Goal: Task Accomplishment & Management: Complete application form

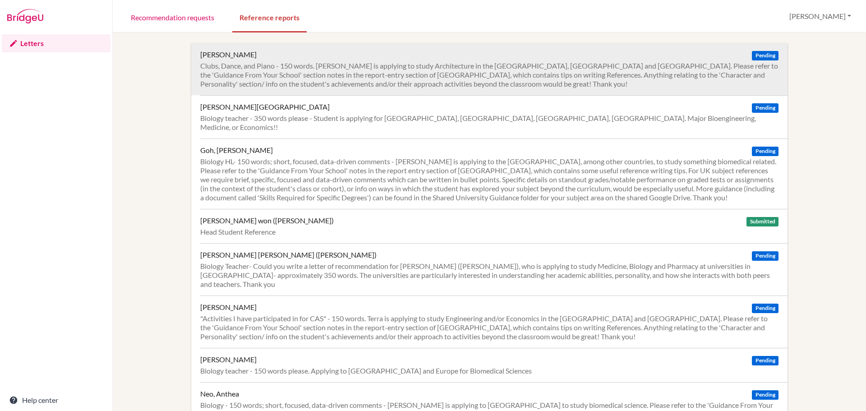
click at [765, 53] on span "Pending" at bounding box center [764, 55] width 26 height 9
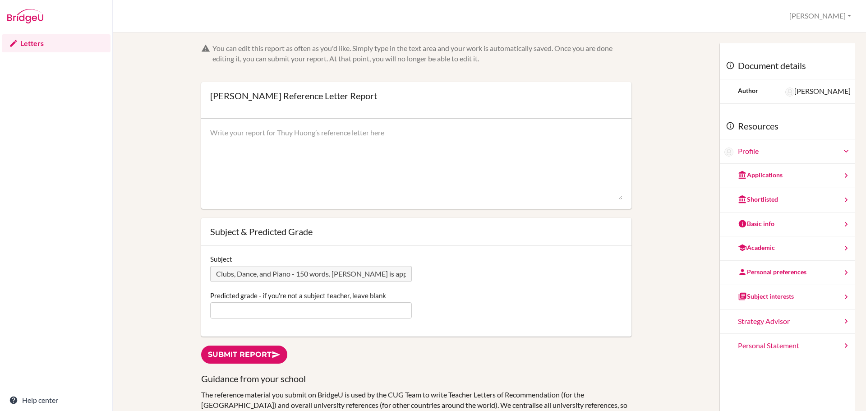
click at [367, 151] on textarea at bounding box center [416, 164] width 412 height 72
click at [324, 161] on textarea at bounding box center [416, 164] width 412 height 72
paste textarea "Huong, through CAS experiences, highlights a creative and disciplined approach …"
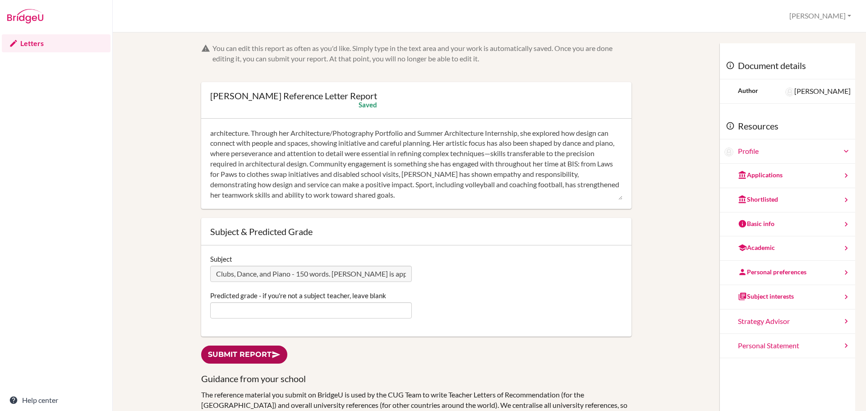
type textarea "Huong, through CAS experiences, highlights a creative and disciplined approach …"
click at [215, 359] on link "Submit report" at bounding box center [244, 354] width 86 height 18
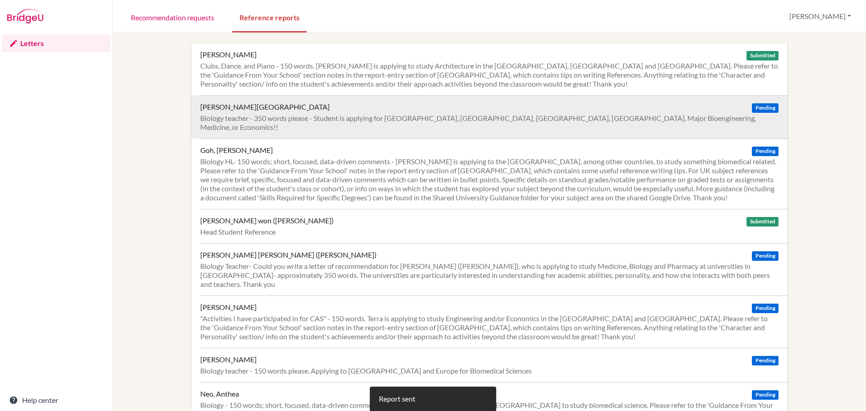
click at [483, 111] on div "Ghose, Arundhati Pending" at bounding box center [489, 106] width 578 height 9
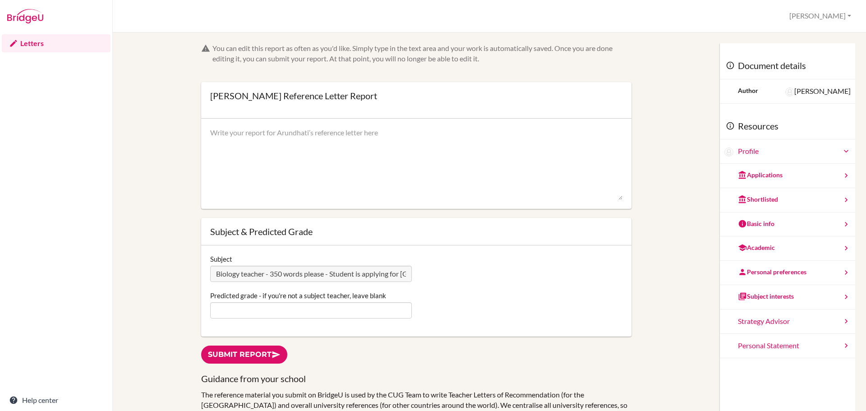
click at [356, 130] on textarea at bounding box center [416, 164] width 412 height 72
paste textarea "Arundhati is a quietly determined student whom I have taught IB Higher Level (H…"
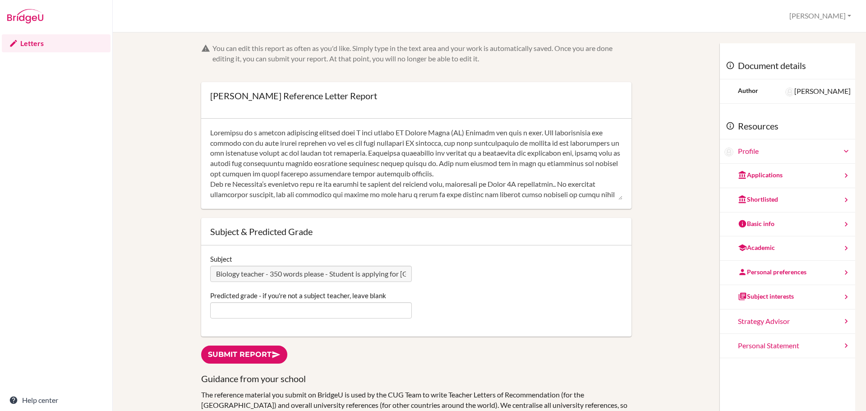
scroll to position [112, 0]
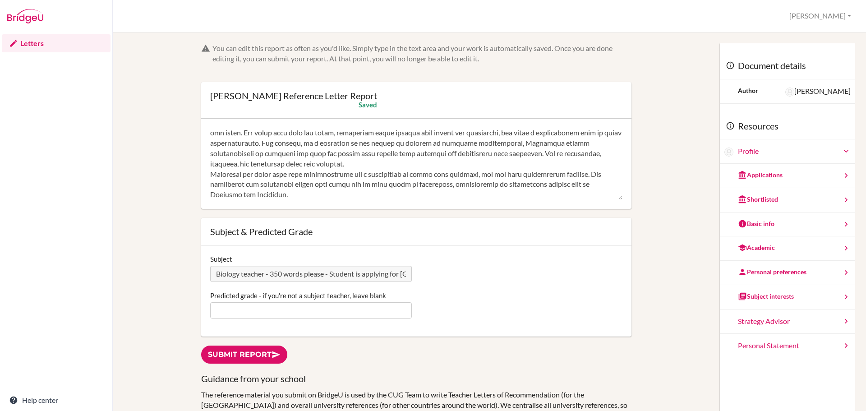
click at [419, 153] on textarea at bounding box center [416, 164] width 412 height 72
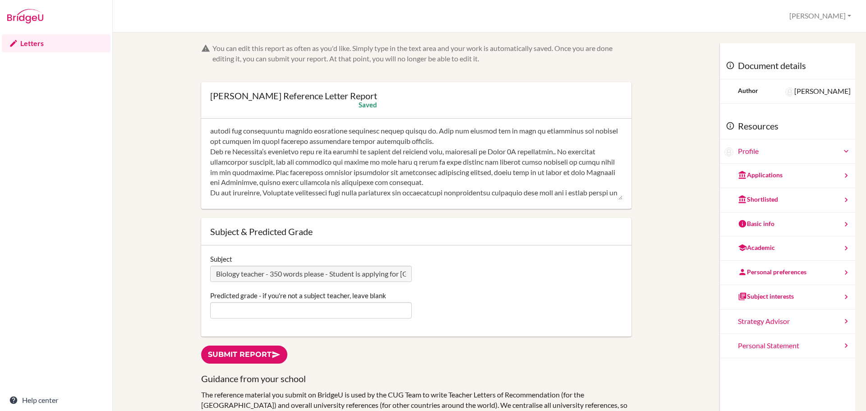
click at [467, 185] on textarea at bounding box center [416, 164] width 412 height 72
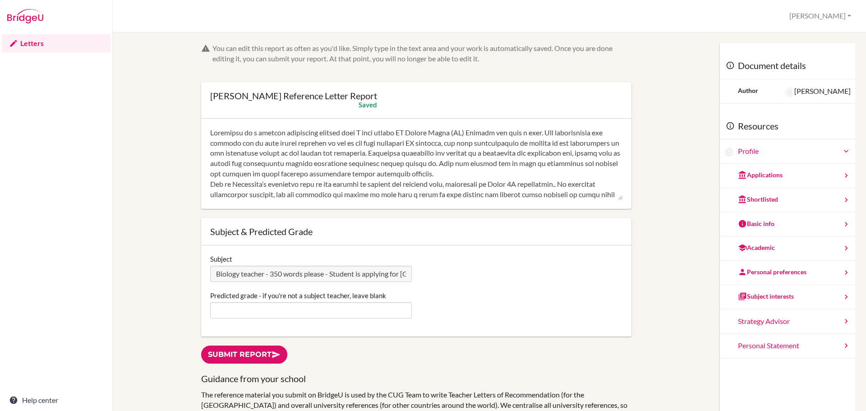
click at [524, 173] on textarea at bounding box center [416, 164] width 412 height 72
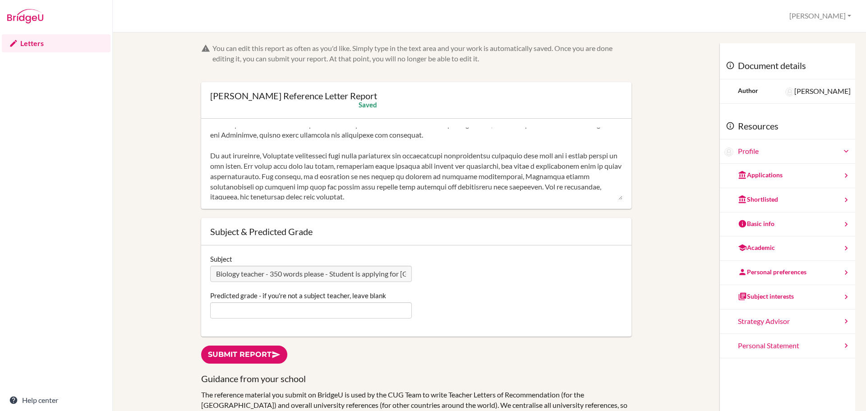
scroll to position [144, 0]
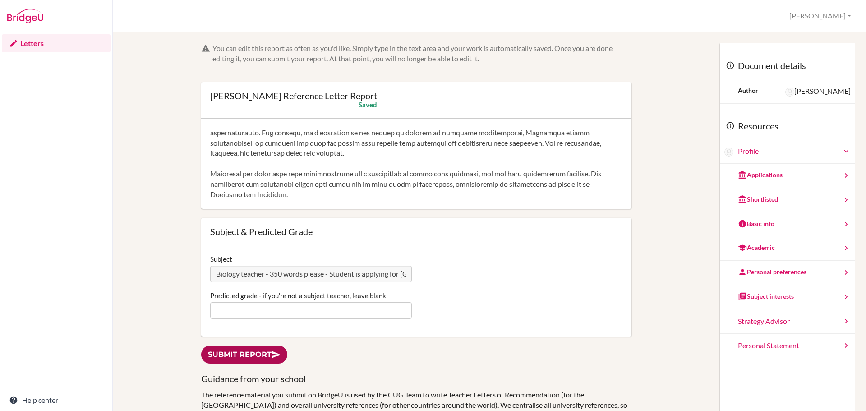
type textarea "Arundhati is a quietly determined student whom I have taught IB Higher Level (H…"
click at [255, 355] on link "Submit report" at bounding box center [244, 354] width 86 height 18
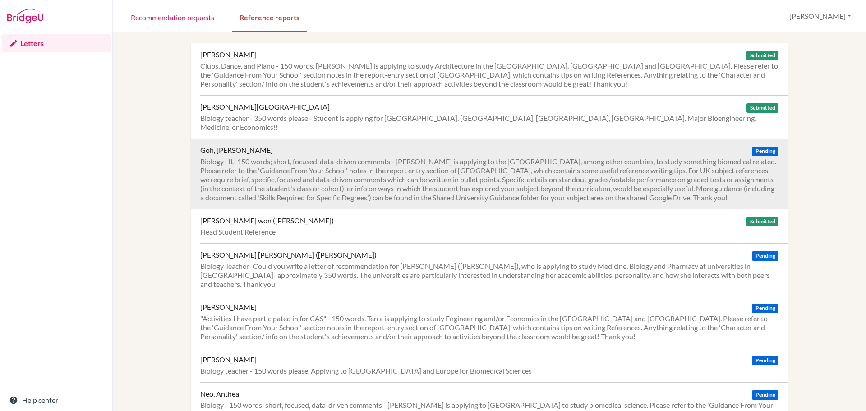
click at [320, 170] on div "Biology HL- 150 words; short, focused, data-driven comments - [PERSON_NAME] is …" at bounding box center [489, 179] width 578 height 45
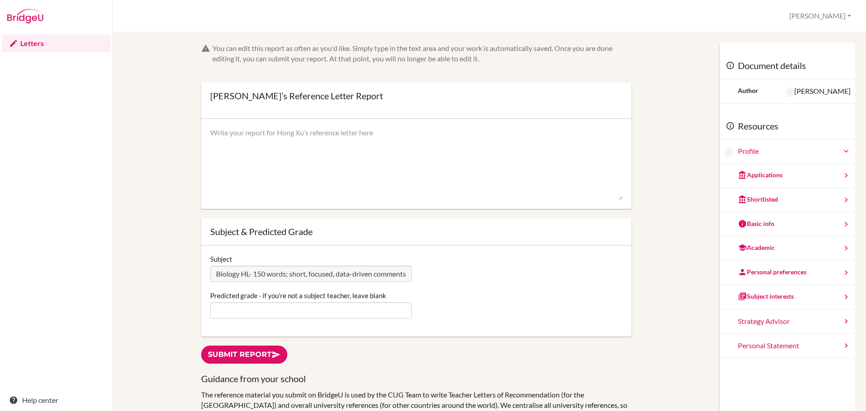
click at [383, 131] on textarea at bounding box center [416, 164] width 412 height 72
paste textarea "An excellent Biologist: Top half in his biology class and in the top 30% of the…"
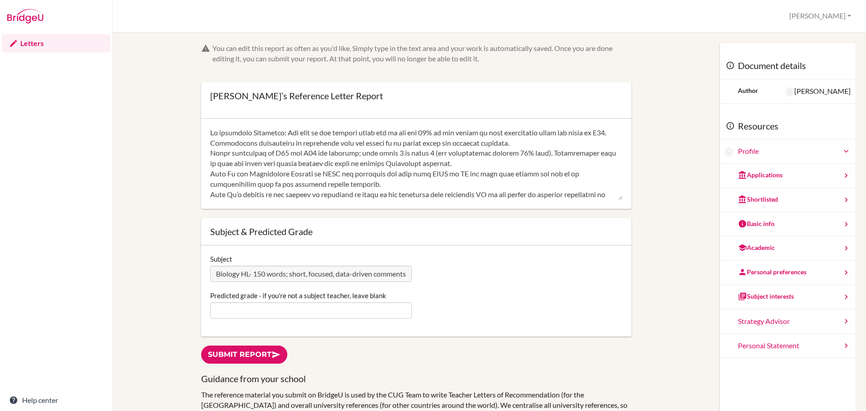
scroll to position [81, 0]
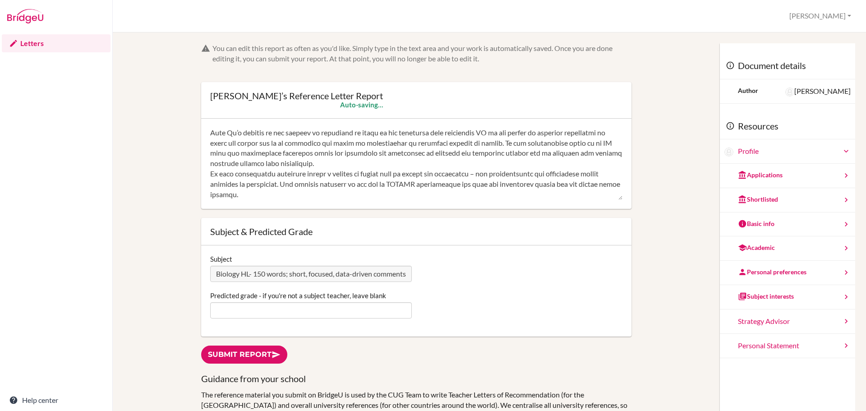
click at [440, 151] on textarea at bounding box center [416, 164] width 412 height 72
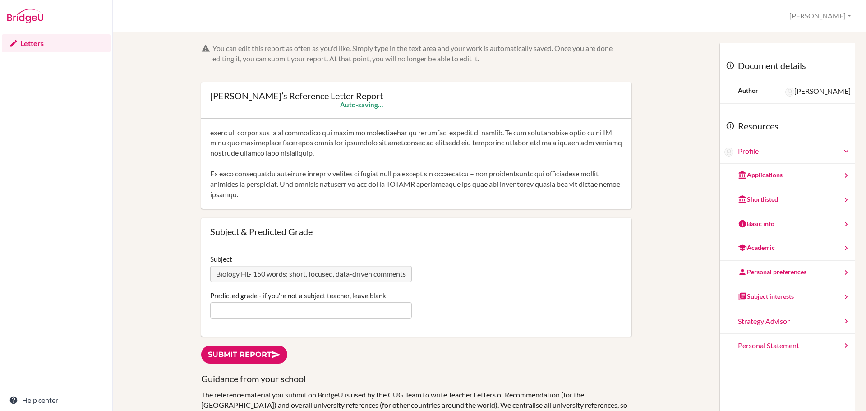
scroll to position [1, 0]
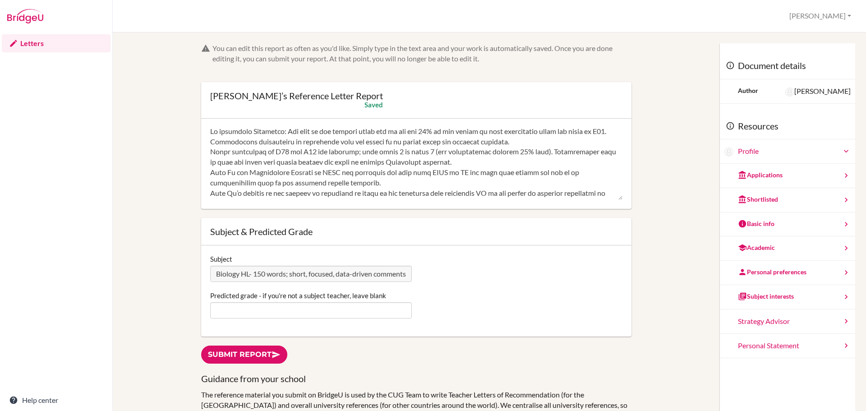
click at [516, 150] on textarea at bounding box center [416, 164] width 412 height 72
click at [206, 148] on div at bounding box center [416, 164] width 430 height 90
click at [211, 151] on textarea at bounding box center [416, 164] width 412 height 72
click at [210, 152] on textarea at bounding box center [416, 164] width 412 height 72
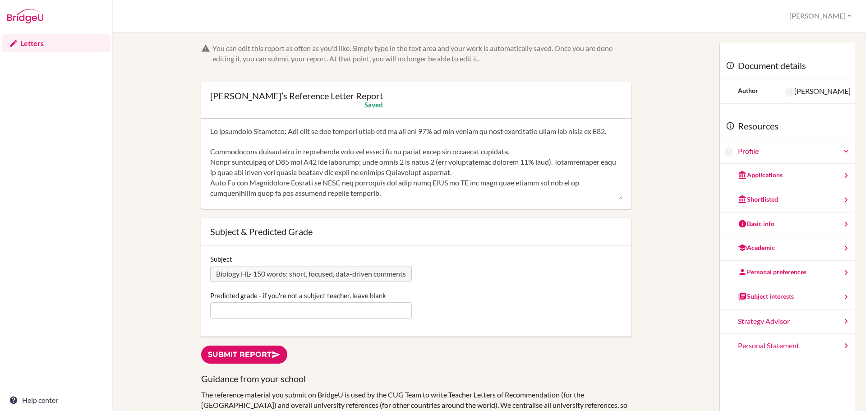
click at [517, 160] on textarea at bounding box center [416, 164] width 412 height 72
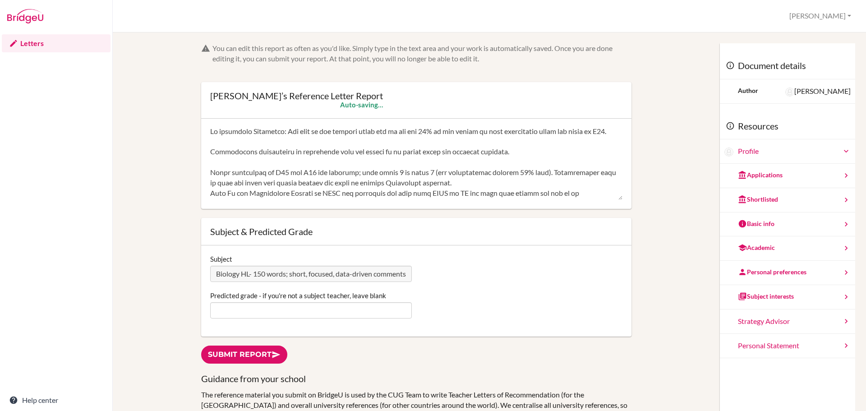
scroll to position [46, 0]
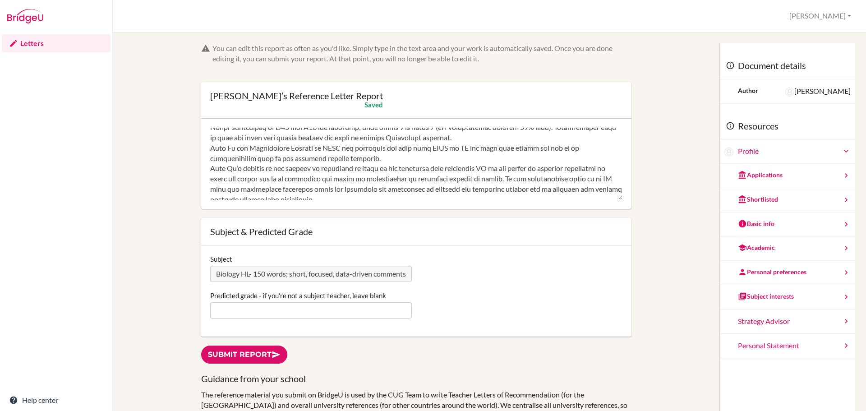
click at [465, 147] on textarea at bounding box center [416, 164] width 412 height 72
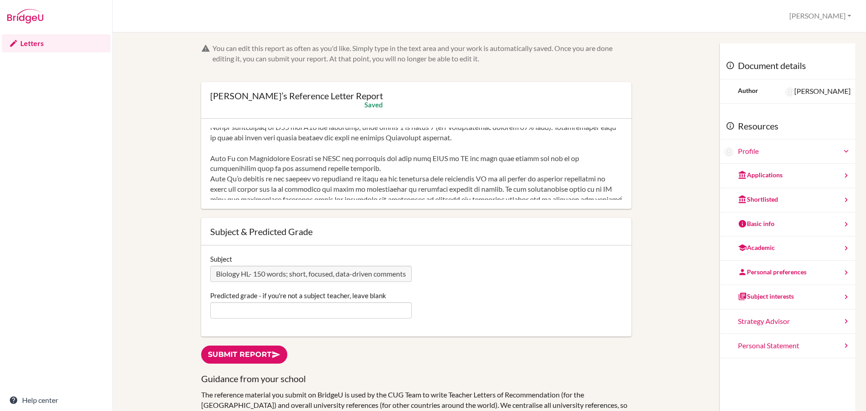
scroll to position [57, 0]
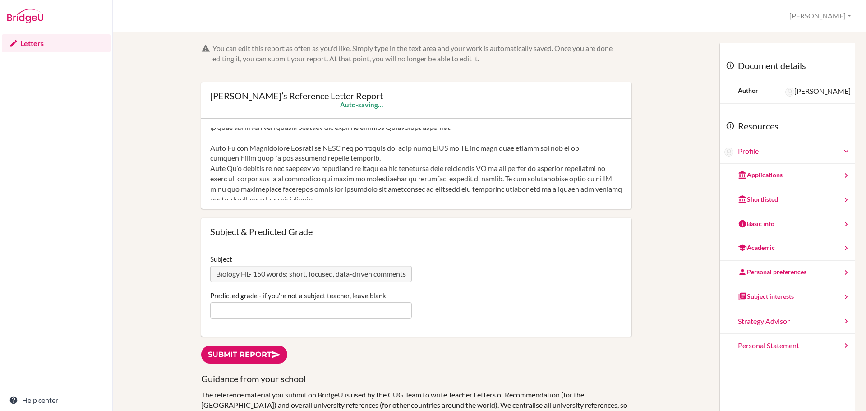
click at [394, 169] on textarea at bounding box center [416, 164] width 412 height 72
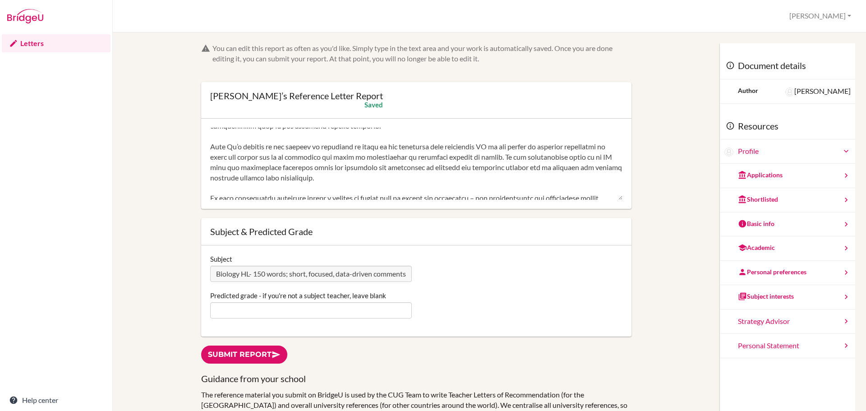
scroll to position [0, 0]
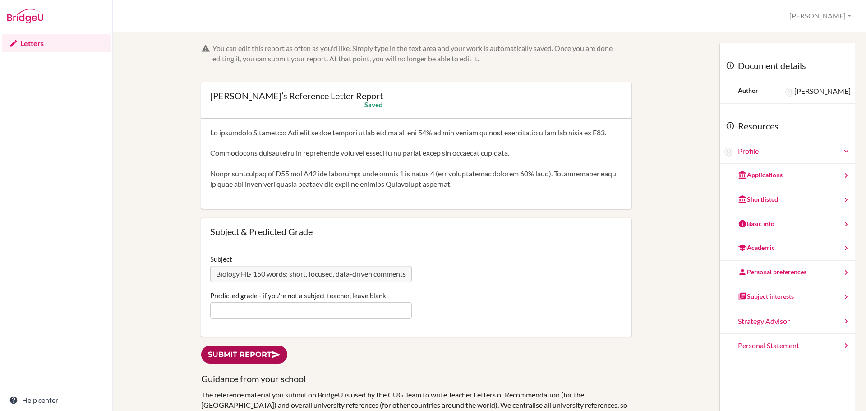
type textarea "An excellent Biologist: Top half in his biology class and in the top 30% of the…"
click at [270, 359] on link "Submit report" at bounding box center [244, 354] width 86 height 18
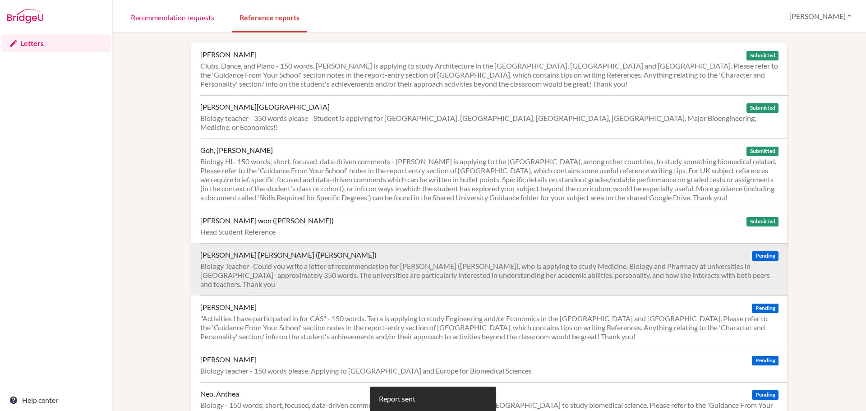
click at [403, 250] on div "Kim, Yeon Jae (Jamie) Pending Biology Teacher- Could you write a letter of reco…" at bounding box center [493, 269] width 587 height 52
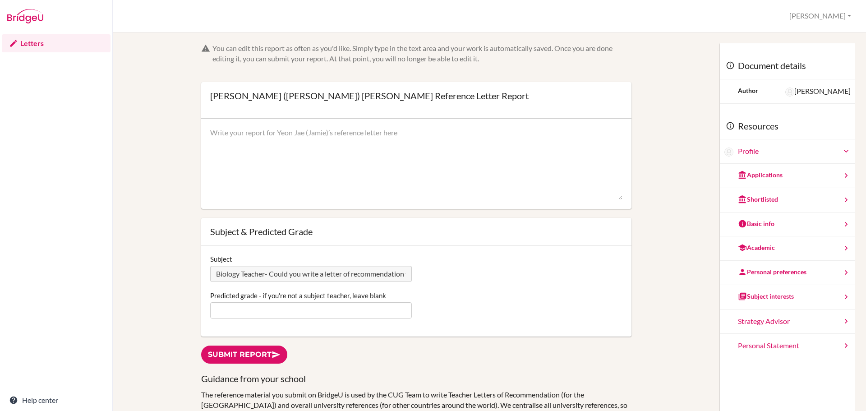
click at [322, 144] on textarea at bounding box center [416, 164] width 412 height 72
paste textarea "Lorem ip d sitame consec adi elitseddo eiusmod, tempo incididuntutl etdoloremag…"
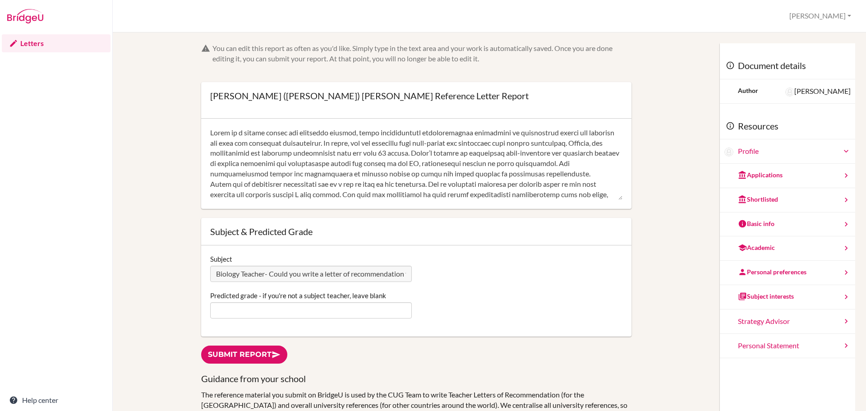
scroll to position [112, 0]
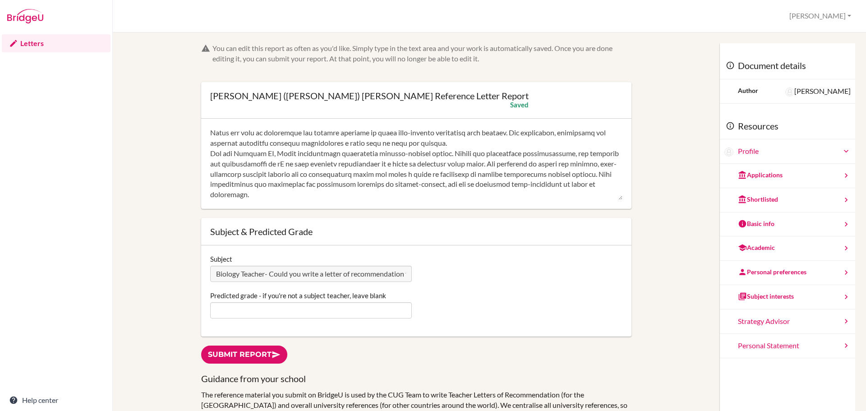
click at [455, 137] on textarea at bounding box center [416, 164] width 412 height 72
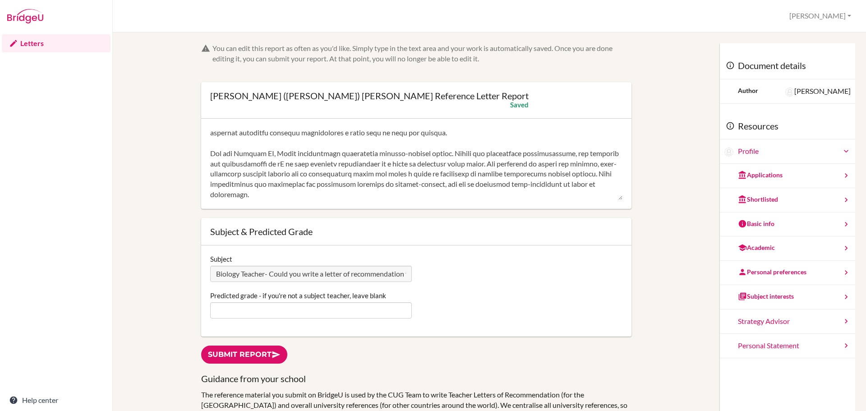
scroll to position [32, 0]
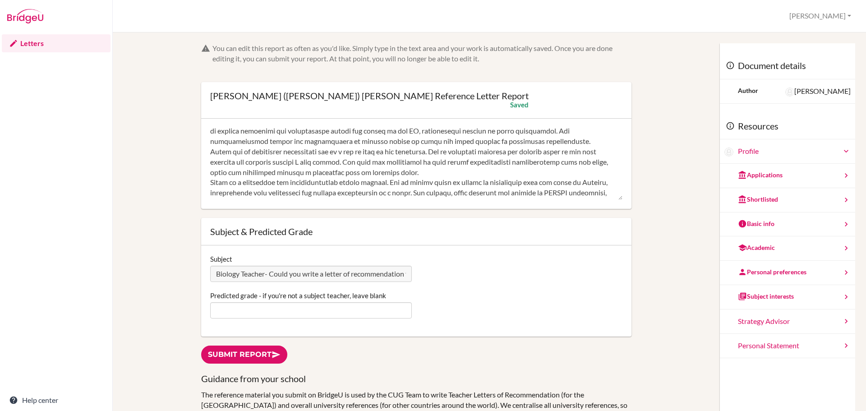
click at [458, 174] on textarea at bounding box center [416, 164] width 412 height 72
click at [570, 174] on textarea at bounding box center [416, 164] width 412 height 72
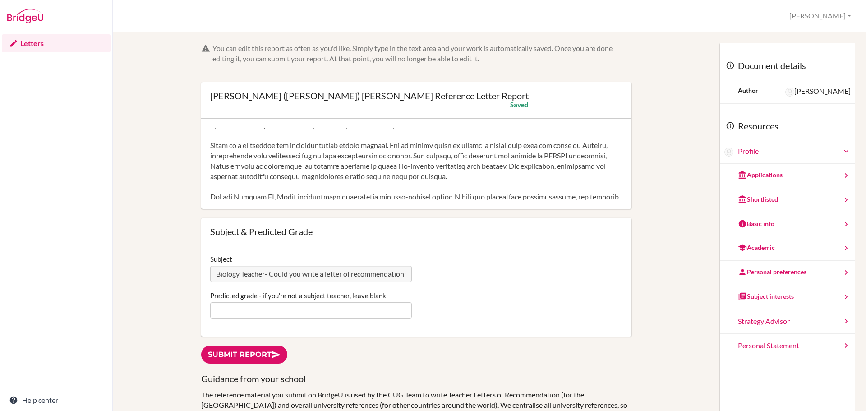
scroll to position [144, 0]
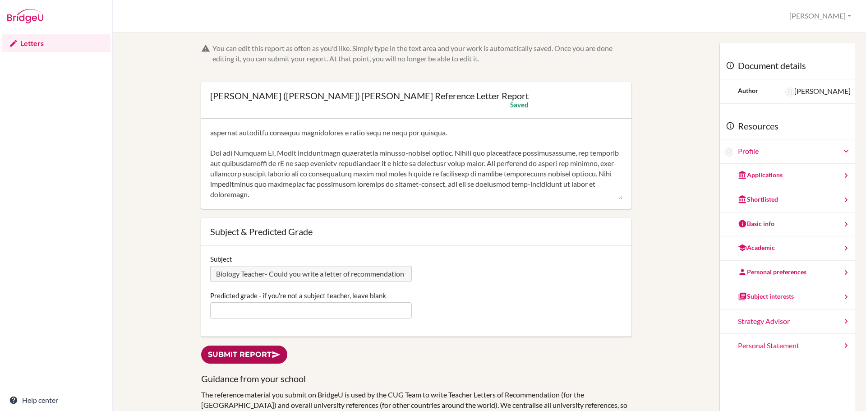
type textarea "Jamie is a highly mature and organised student, using sophisticated prioritisat…"
click at [256, 353] on link "Submit report" at bounding box center [244, 354] width 86 height 18
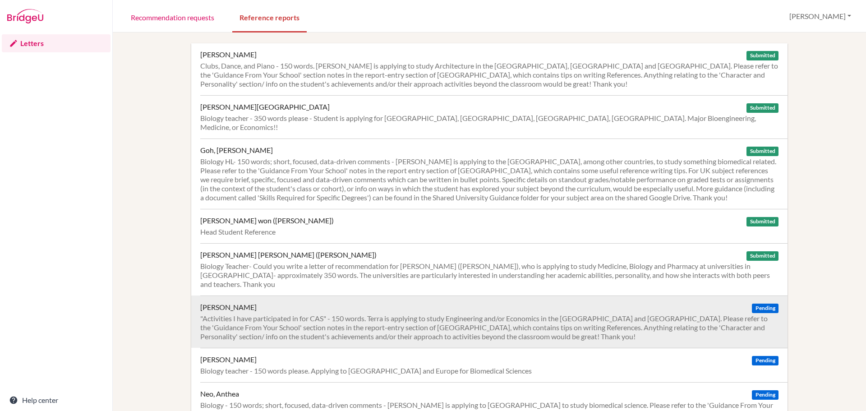
click at [436, 314] on div ""Activities I have participated in for CAS" - 150 words. Terra is applying to s…" at bounding box center [489, 327] width 578 height 27
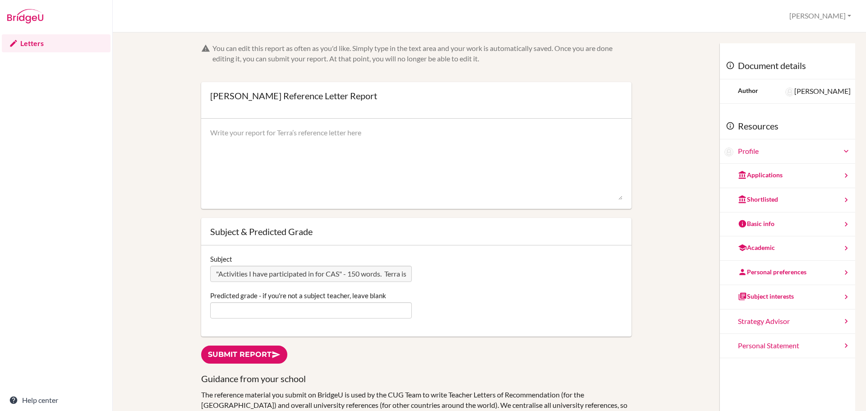
click at [355, 147] on textarea at bounding box center [416, 164] width 412 height 72
paste textarea "Terra has undertaken a wide range of CAS experiences that highlight his growth …"
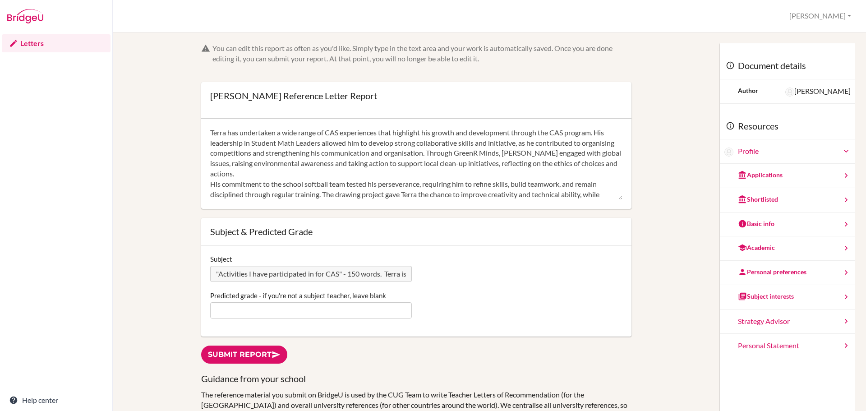
scroll to position [30, 0]
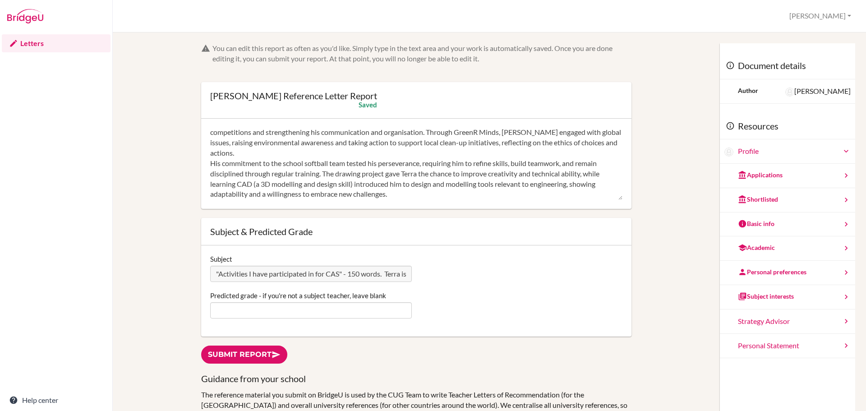
click at [302, 144] on textarea "Terra has undertaken a wide range of CAS experiences that highlight his growth …" at bounding box center [416, 164] width 412 height 72
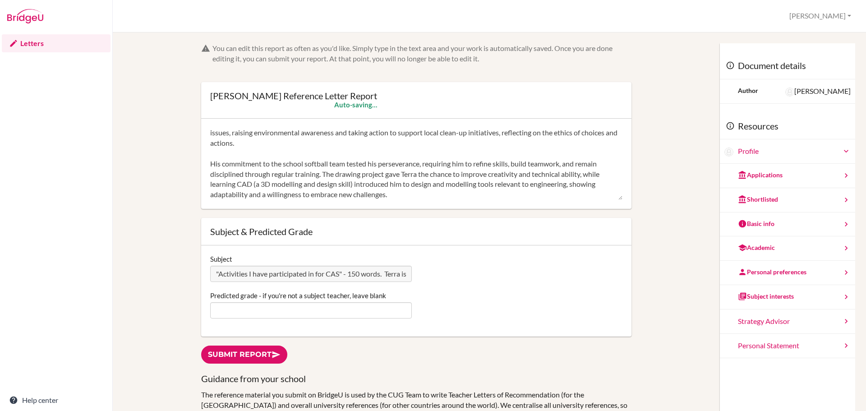
scroll to position [0, 0]
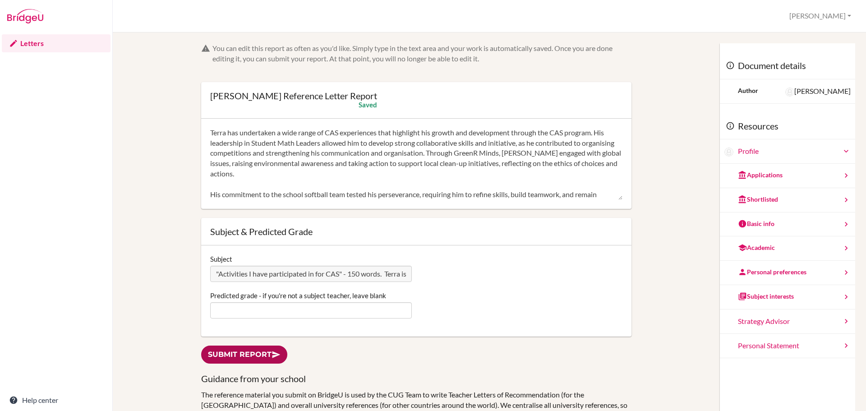
type textarea "Terra has undertaken a wide range of CAS experiences that highlight his growth …"
click at [234, 355] on link "Submit report" at bounding box center [244, 354] width 86 height 18
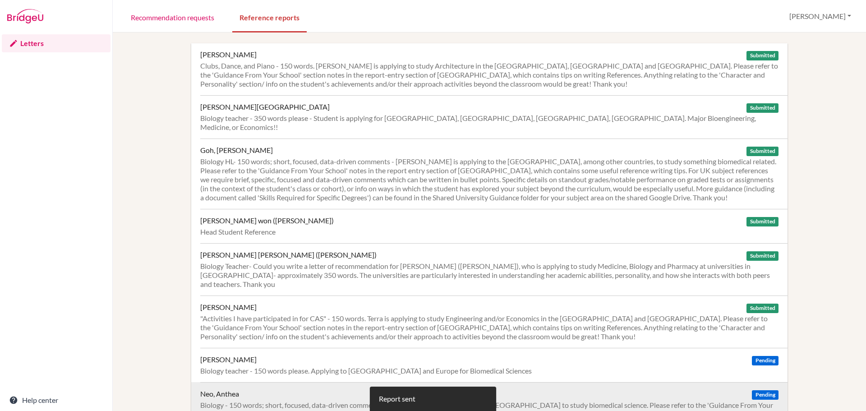
scroll to position [180, 0]
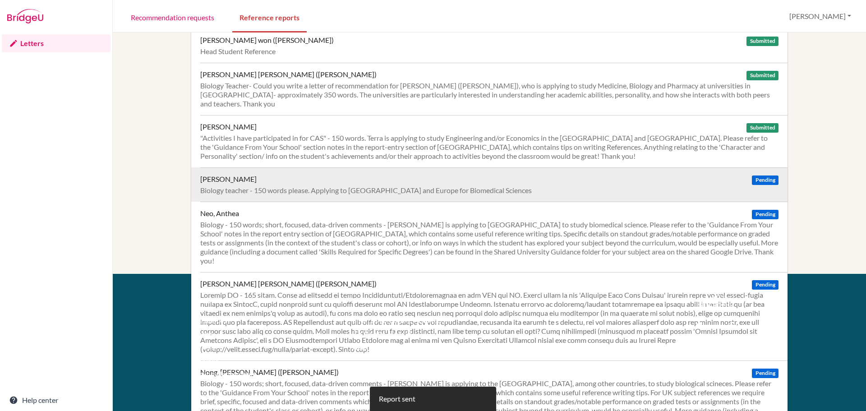
click at [488, 186] on div "Biology teacher - 150 words please. Applying to [GEOGRAPHIC_DATA] and Europe fo…" at bounding box center [489, 190] width 578 height 9
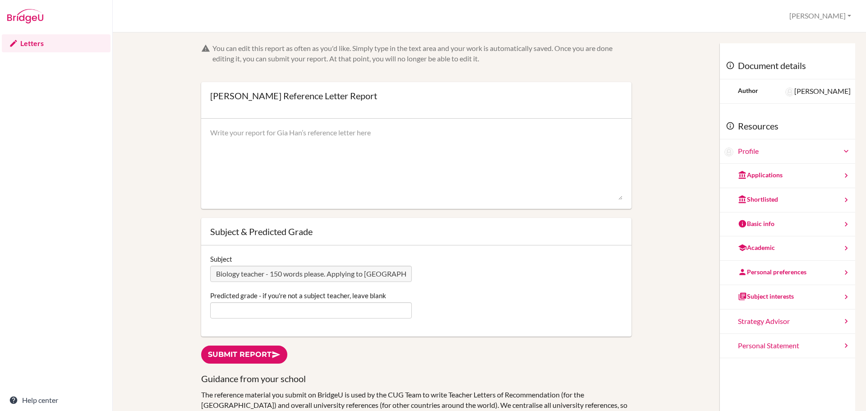
click at [455, 130] on textarea at bounding box center [416, 164] width 412 height 72
paste textarea "Gia Han has demonstrated significant improvement in her attainment over the IB …"
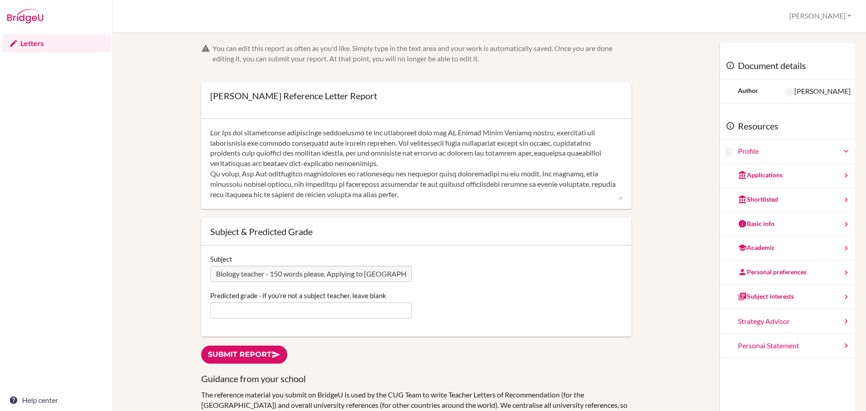
scroll to position [50, 0]
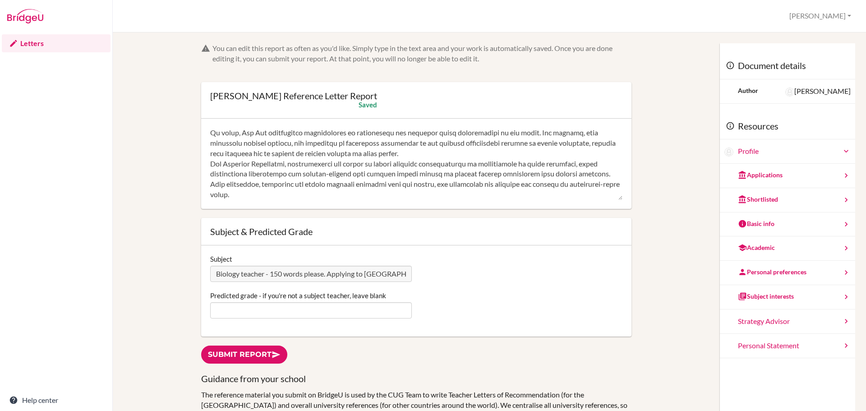
click at [418, 147] on textarea at bounding box center [416, 164] width 412 height 72
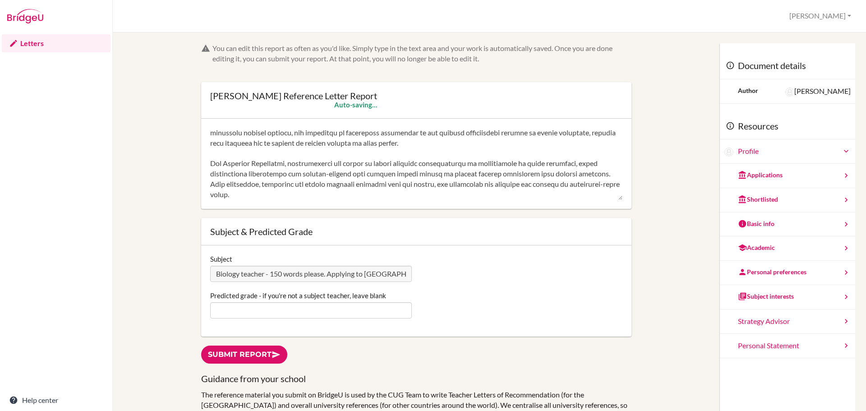
scroll to position [0, 0]
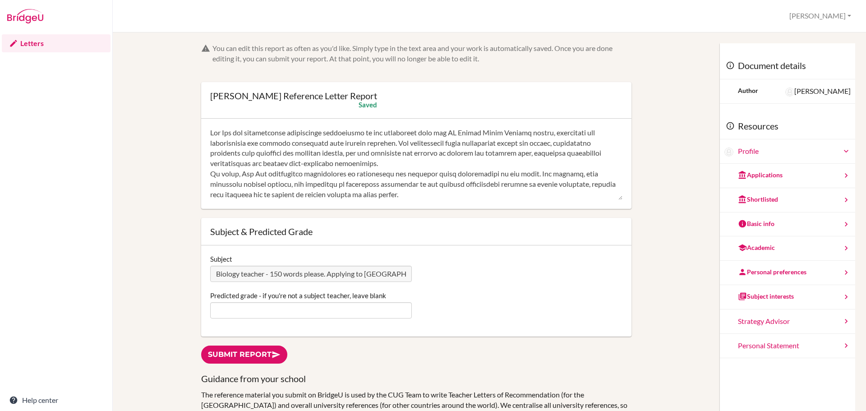
click at [428, 163] on textarea at bounding box center [416, 164] width 412 height 72
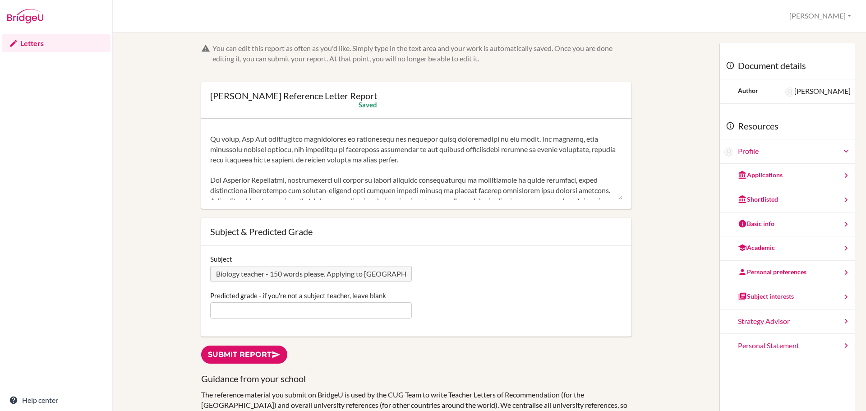
scroll to position [72, 0]
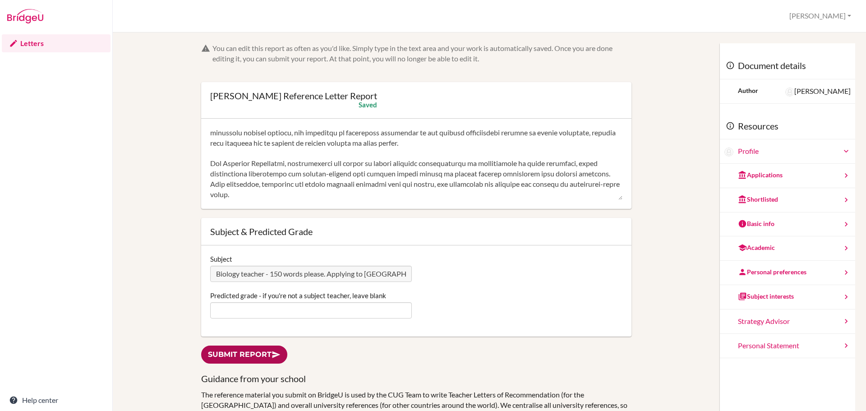
type textarea "Gia Han has demonstrated significant improvement in her attainment over the IB …"
click at [231, 356] on link "Submit report" at bounding box center [244, 354] width 86 height 18
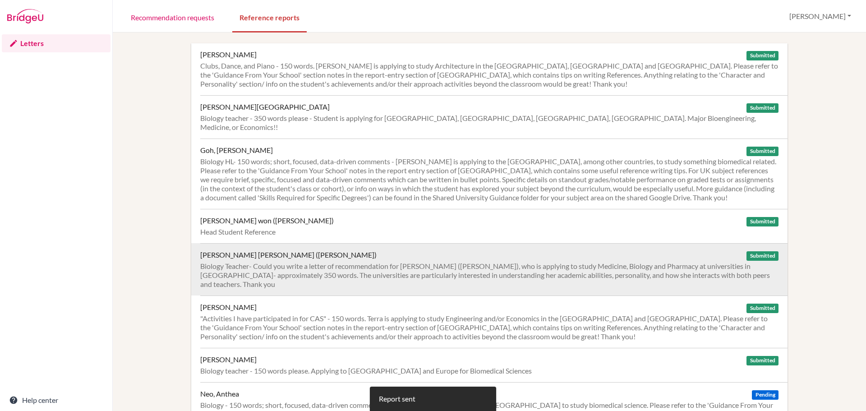
scroll to position [270, 0]
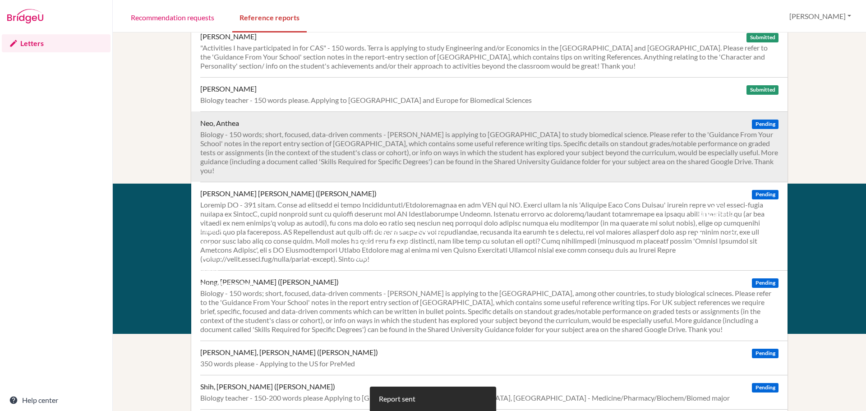
click at [522, 136] on div "Biology - 150 words; short, focused, data-driven comments - [PERSON_NAME] is ap…" at bounding box center [489, 152] width 578 height 45
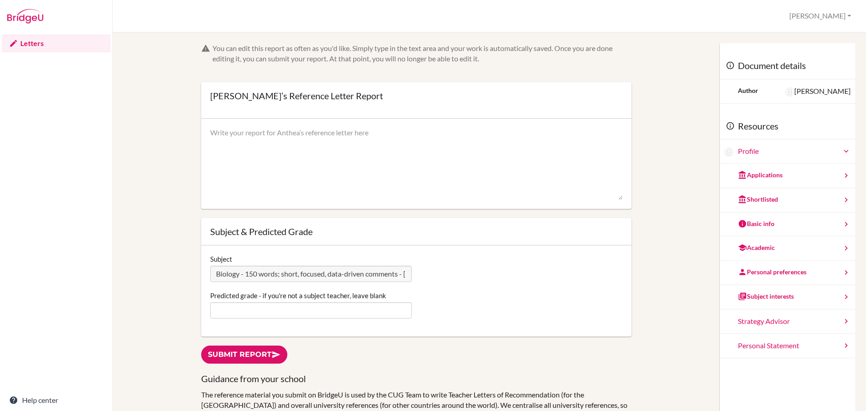
click at [304, 146] on textarea at bounding box center [416, 164] width 412 height 72
paste textarea "Lo ipsumdolors Ametconse, Adi 5 el sed doeiusm tempo inc ut lab etd 3% ma ali e…"
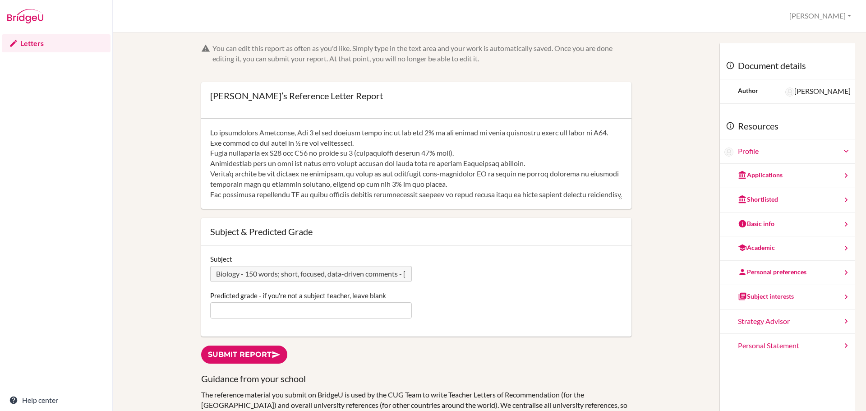
scroll to position [60, 0]
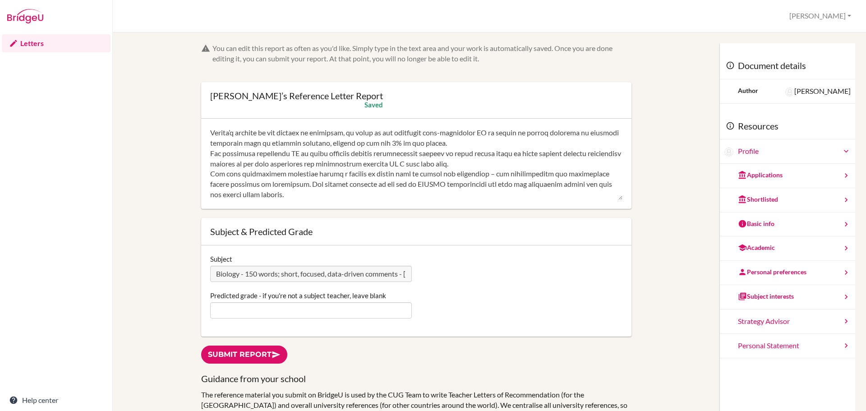
click at [489, 155] on textarea at bounding box center [416, 164] width 412 height 72
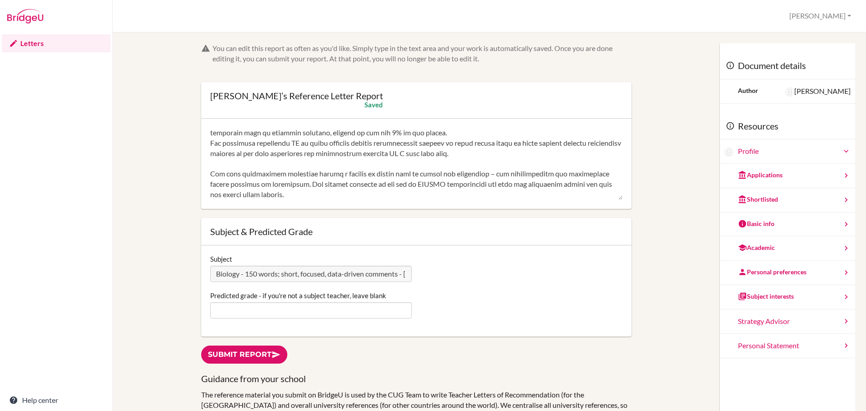
click at [479, 133] on textarea at bounding box center [416, 164] width 412 height 72
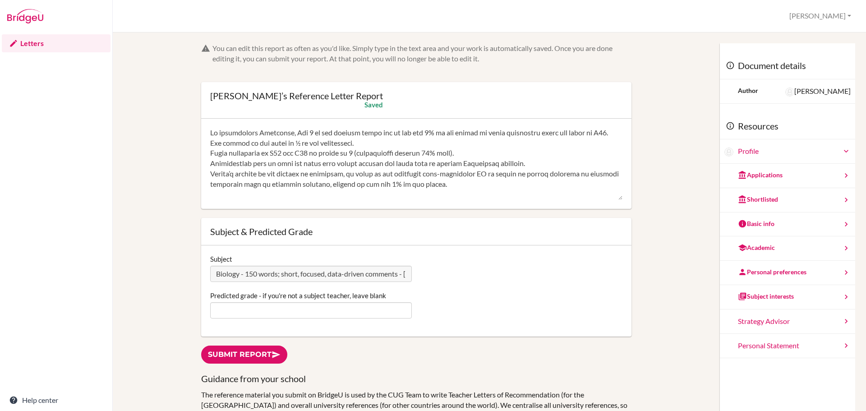
click at [460, 162] on textarea at bounding box center [416, 164] width 412 height 72
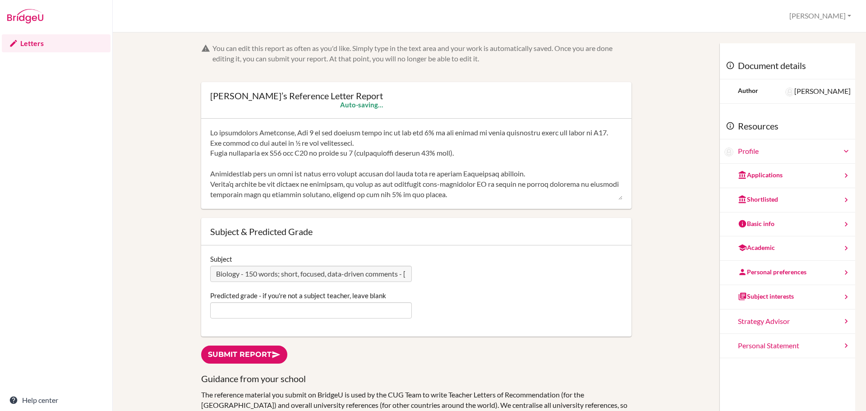
click at [381, 151] on textarea at bounding box center [416, 164] width 412 height 72
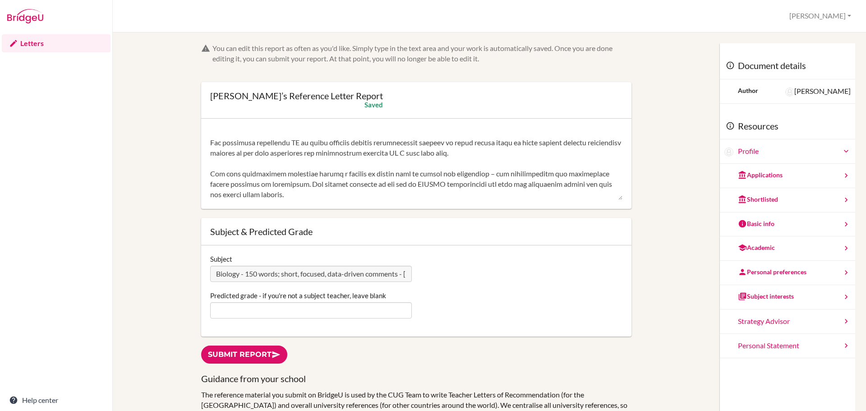
scroll to position [45, 0]
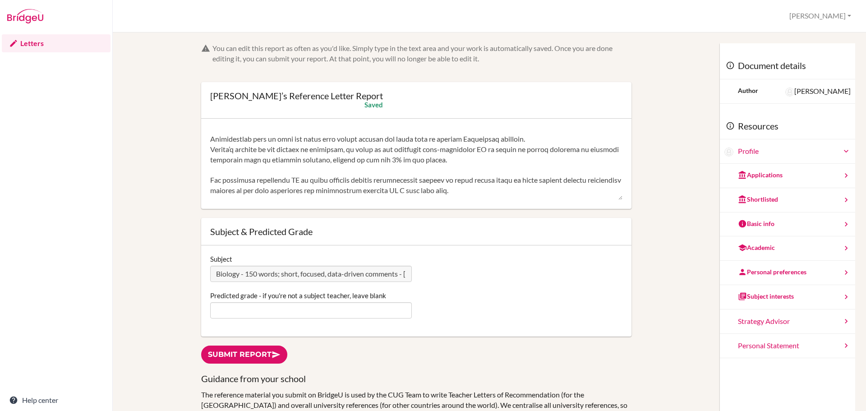
click at [540, 152] on textarea at bounding box center [416, 164] width 412 height 72
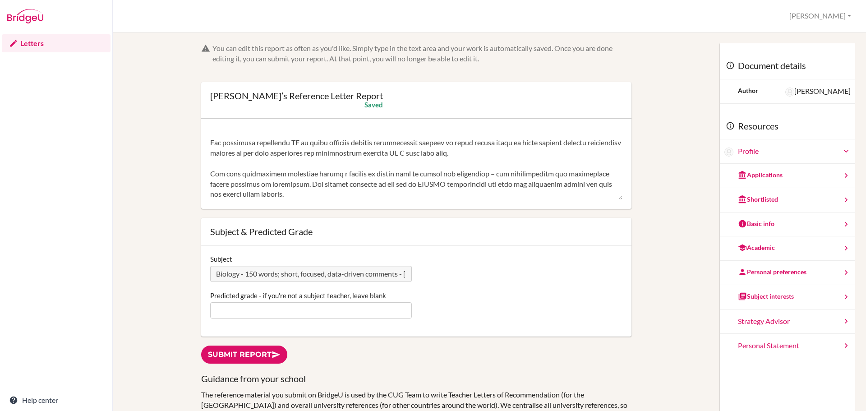
scroll to position [0, 0]
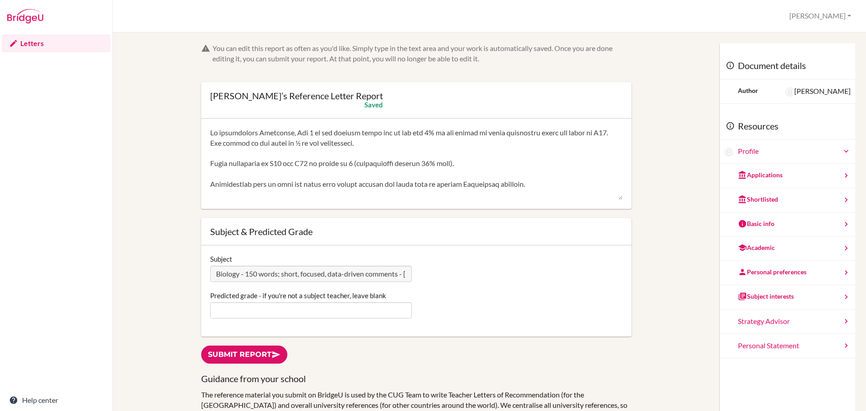
click at [210, 143] on textarea at bounding box center [416, 164] width 412 height 72
type textarea "An outstanding Biologist, Top 3 in her biology class and in the top 5% of the c…"
click at [261, 349] on link "Submit report" at bounding box center [244, 354] width 86 height 18
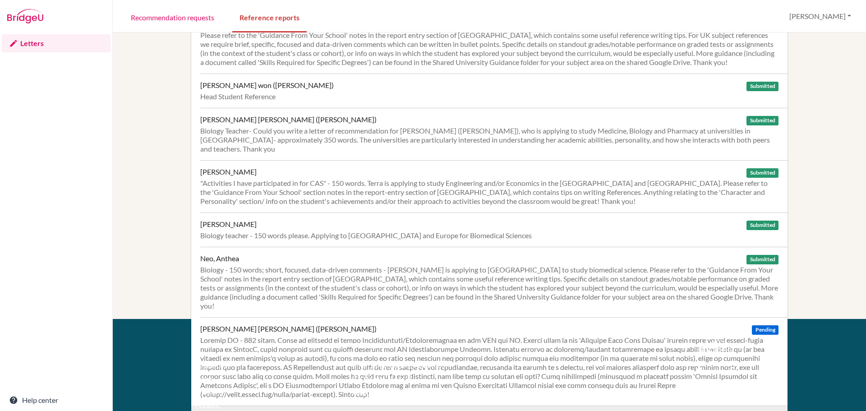
scroll to position [270, 0]
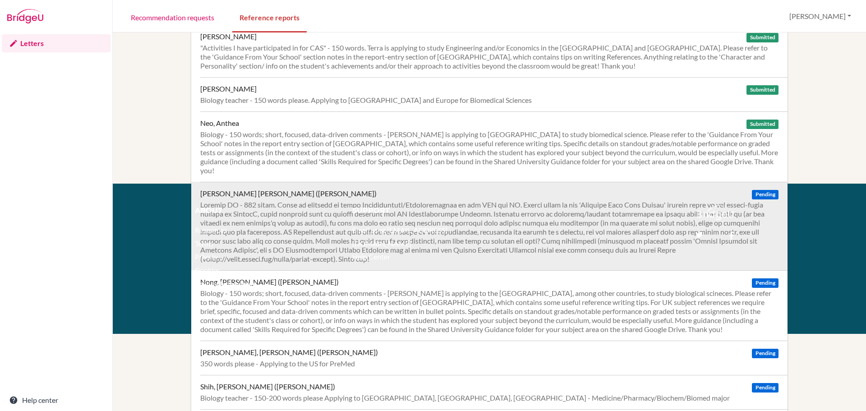
click at [415, 200] on div at bounding box center [489, 231] width 578 height 63
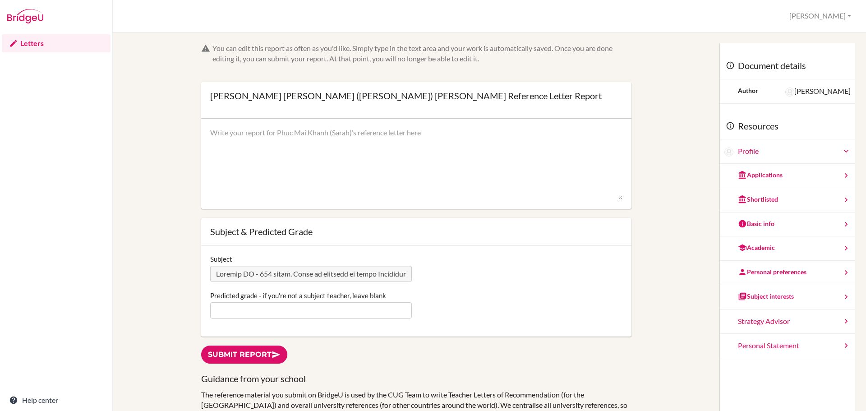
click at [257, 135] on textarea at bounding box center [416, 164] width 412 height 72
paste textarea "Sarah has shown determination and steady academic progress throughout the IB Hi…"
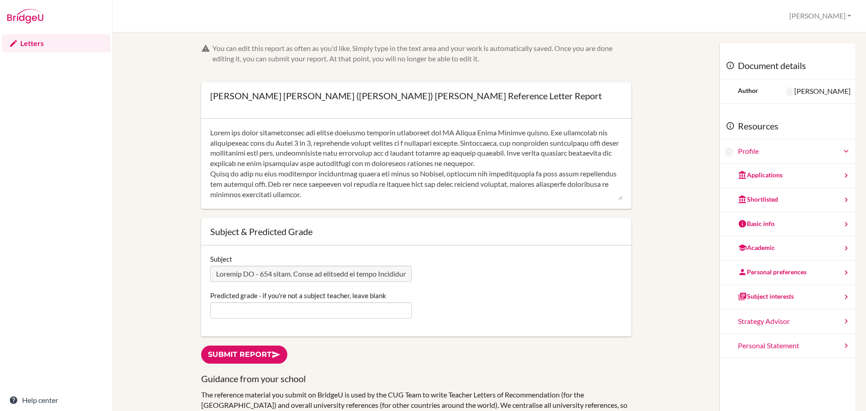
scroll to position [102, 0]
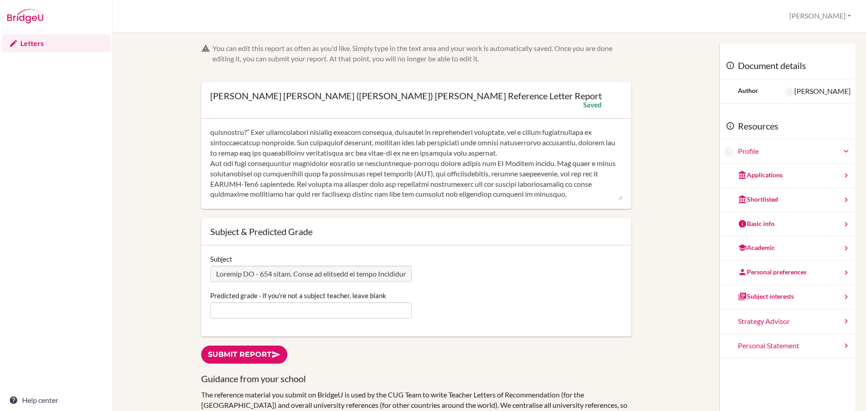
click at [577, 146] on textarea at bounding box center [416, 164] width 412 height 72
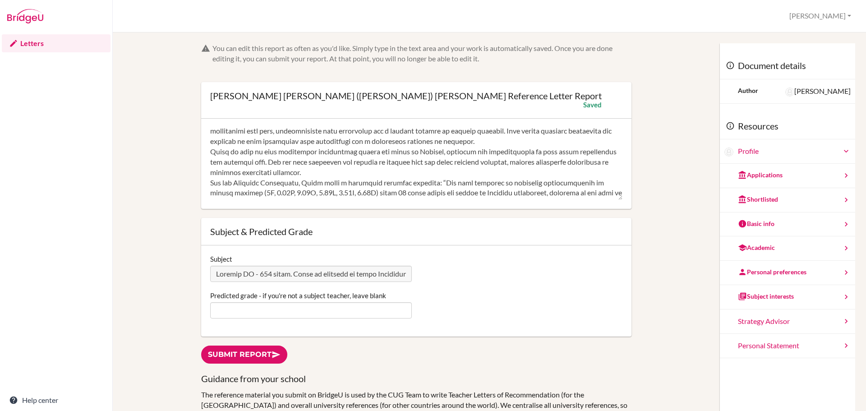
click at [337, 173] on textarea at bounding box center [416, 164] width 412 height 72
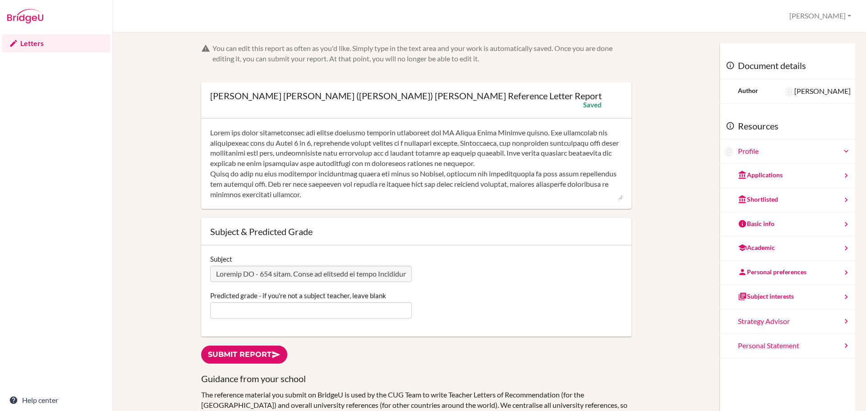
click at [554, 165] on textarea at bounding box center [416, 164] width 412 height 72
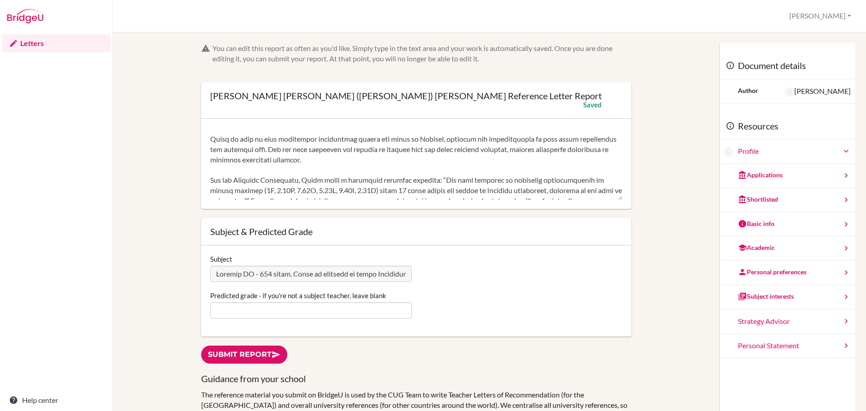
scroll to position [134, 0]
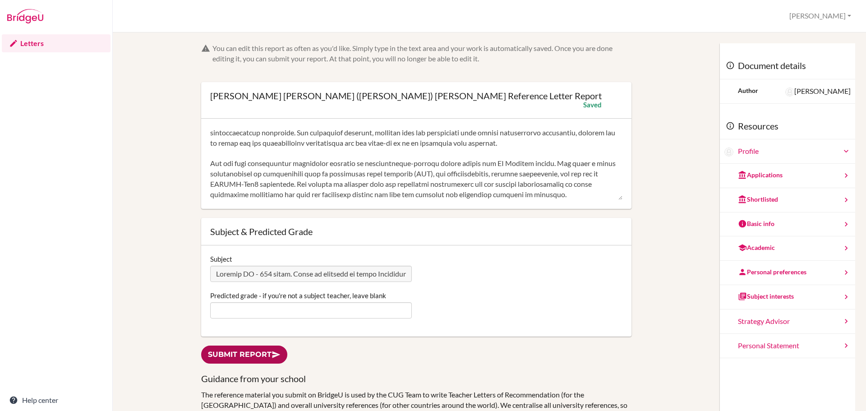
type textarea "Sarah has shown determination and steady academic progress throughout the IB Hi…"
click at [250, 354] on link "Submit report" at bounding box center [244, 354] width 86 height 18
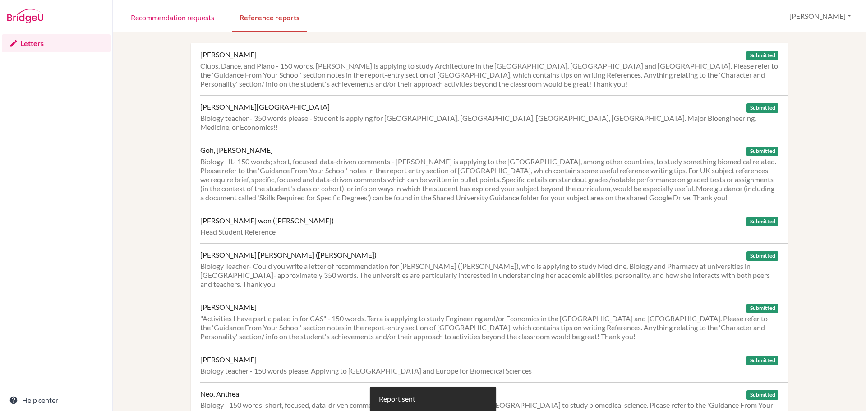
scroll to position [316, 0]
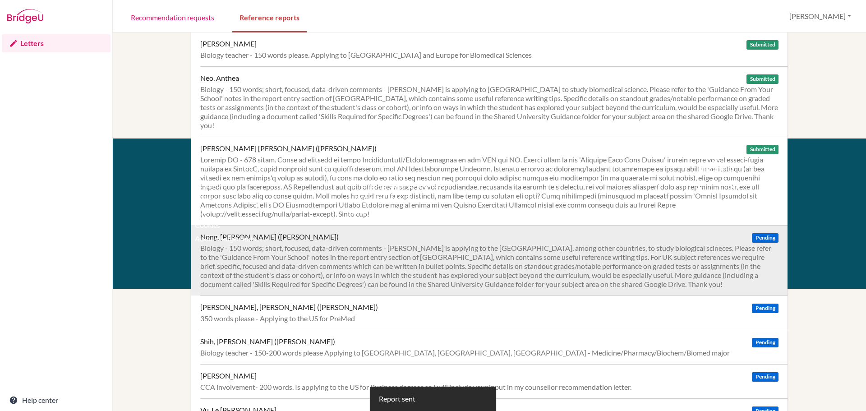
click at [372, 245] on div "Biology - 150 words; short, focused, data-driven comments - [PERSON_NAME] is ap…" at bounding box center [489, 265] width 578 height 45
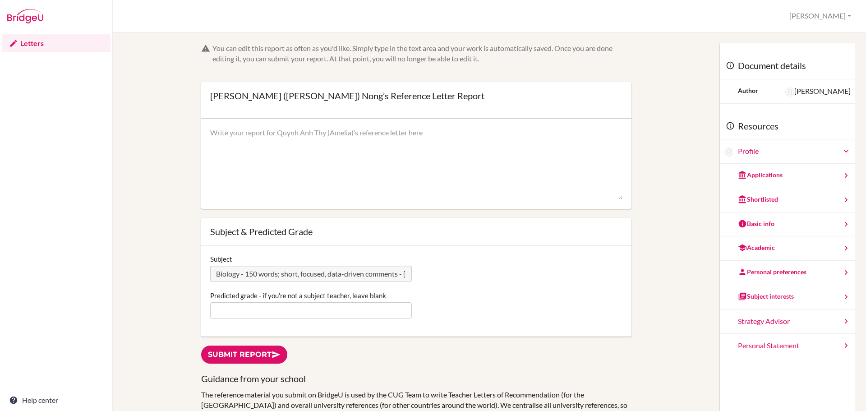
click at [341, 140] on textarea at bounding box center [416, 164] width 412 height 72
click at [334, 129] on textarea at bounding box center [416, 164] width 412 height 72
paste textarea "Loremi dol sitam consec adipiscinge se DO Eiusmo Tempo Incidid, utlaboree Dolor…"
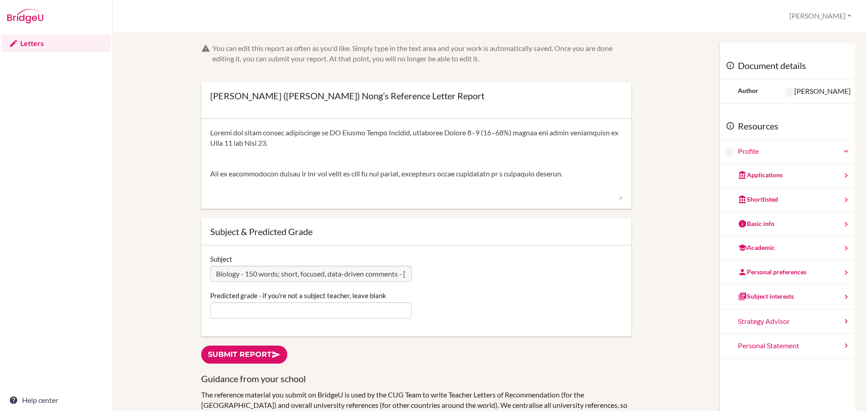
scroll to position [153, 0]
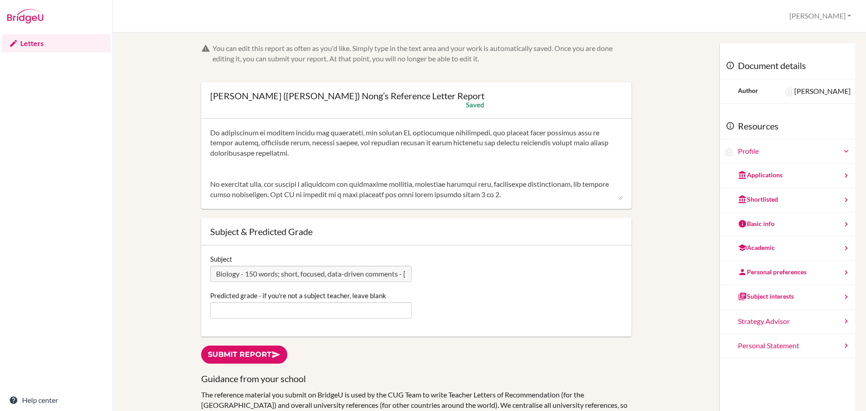
click at [219, 165] on textarea at bounding box center [416, 164] width 412 height 72
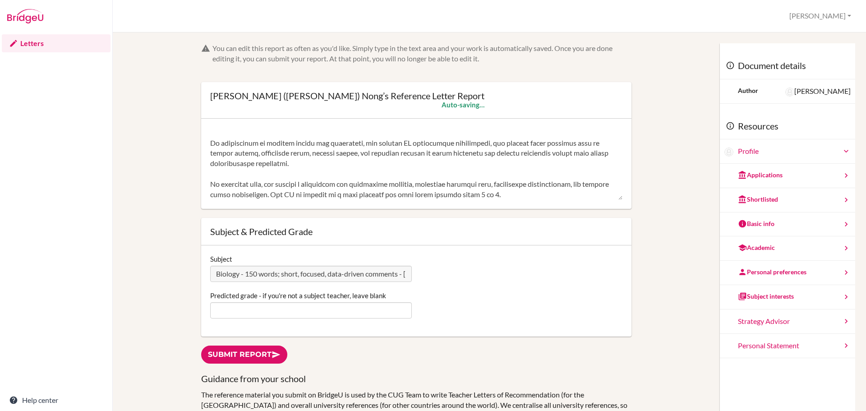
scroll to position [9, 0]
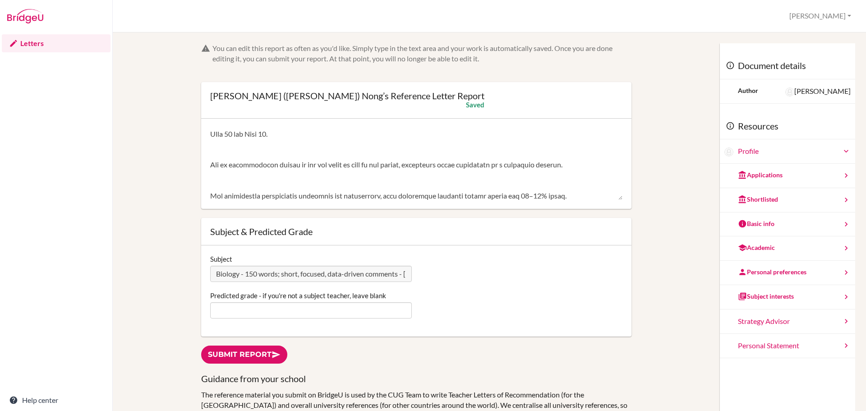
click at [239, 179] on textarea at bounding box center [416, 164] width 412 height 72
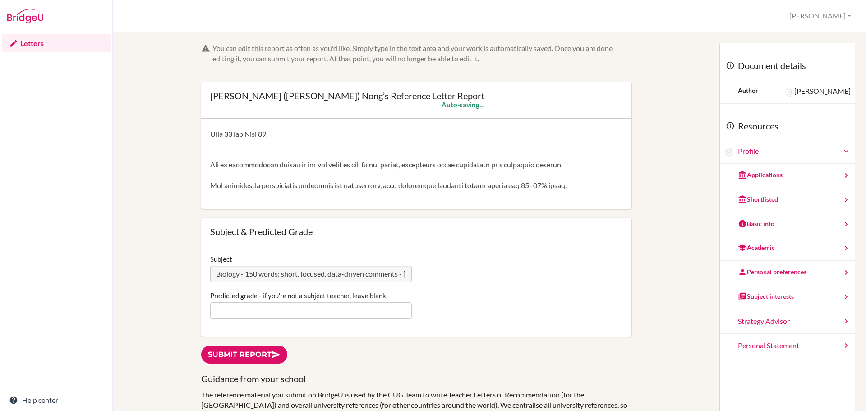
click at [224, 148] on textarea at bounding box center [416, 164] width 412 height 72
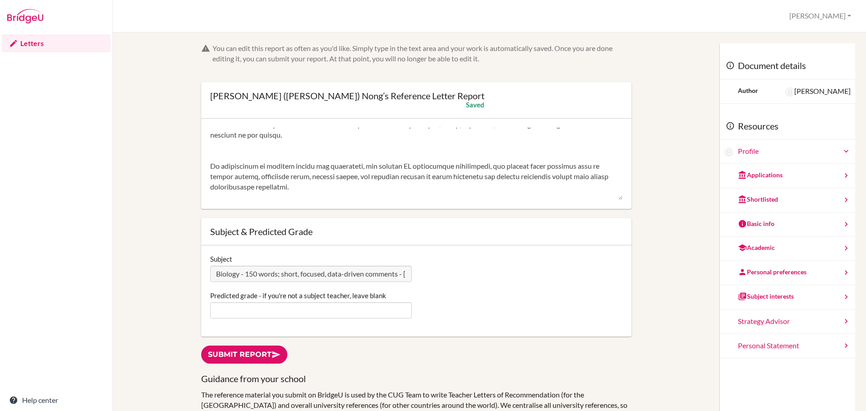
scroll to position [124, 0]
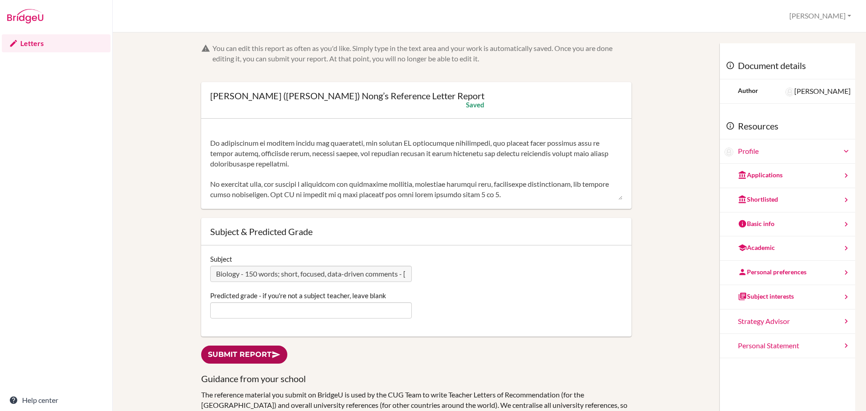
type textarea "Loremi dol sitam consec adipiscinge se DO Eiusmo Tempo Incidid, utlaboree Dolor…"
click at [257, 359] on link "Submit report" at bounding box center [244, 354] width 86 height 18
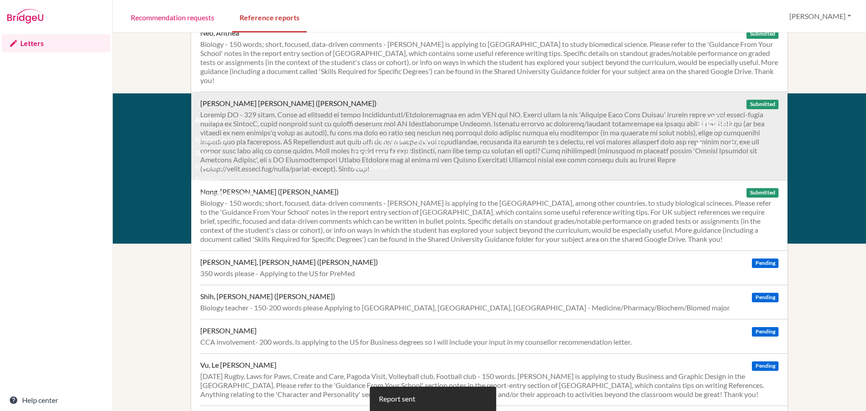
scroll to position [362, 0]
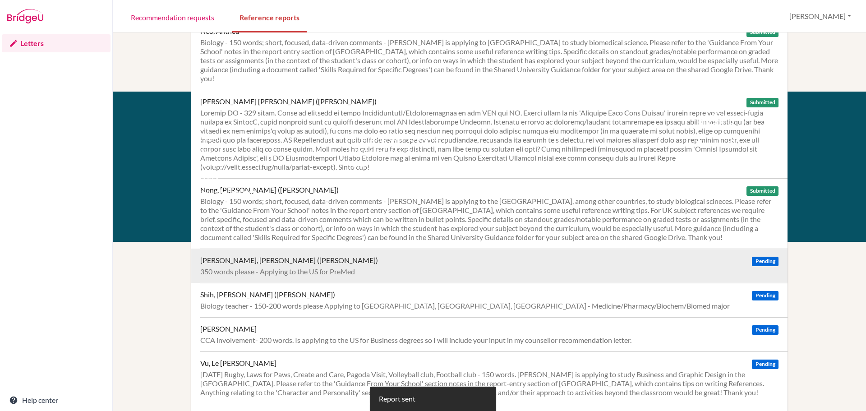
click at [341, 249] on div "Pham, Nguyen Bao (Johnny) Pending 350 words please - Applying to the US for Pre…" at bounding box center [493, 265] width 587 height 34
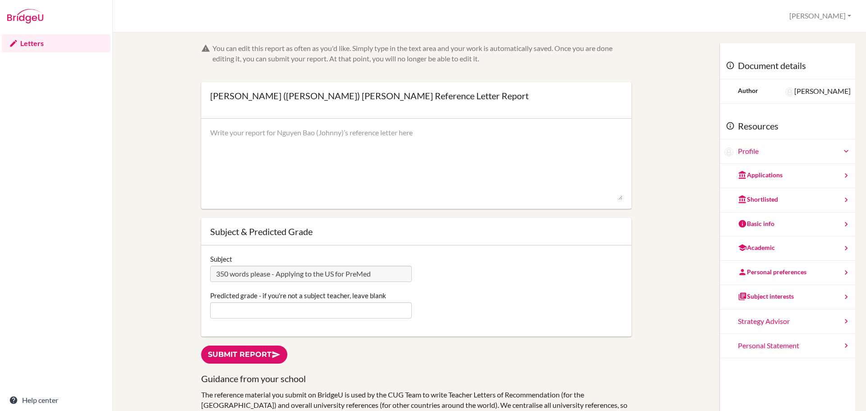
click at [362, 154] on textarea at bounding box center [416, 164] width 412 height 72
paste textarea "Jonny has consistently demonstrated strong academic achievement in IB Higher Le…"
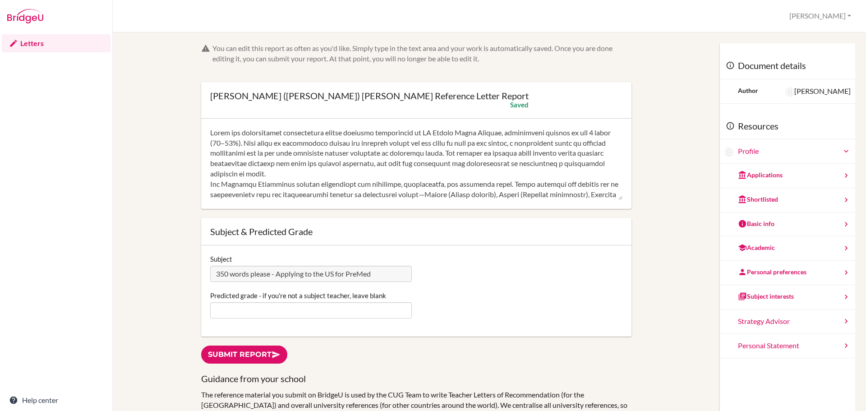
click at [327, 177] on textarea at bounding box center [416, 164] width 412 height 72
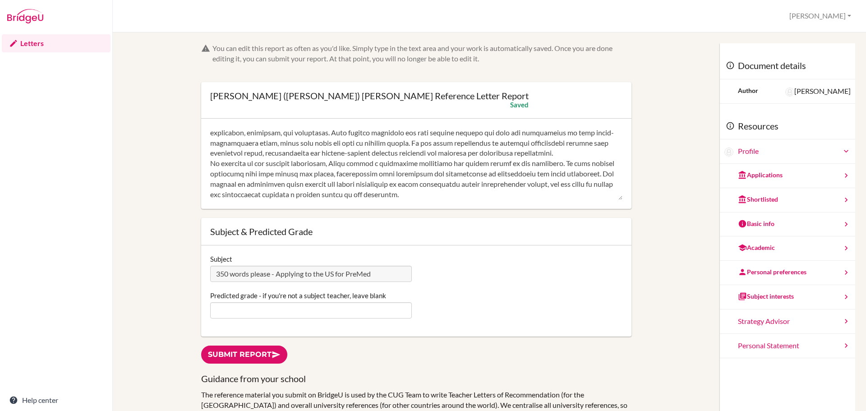
click at [586, 151] on textarea at bounding box center [416, 164] width 412 height 72
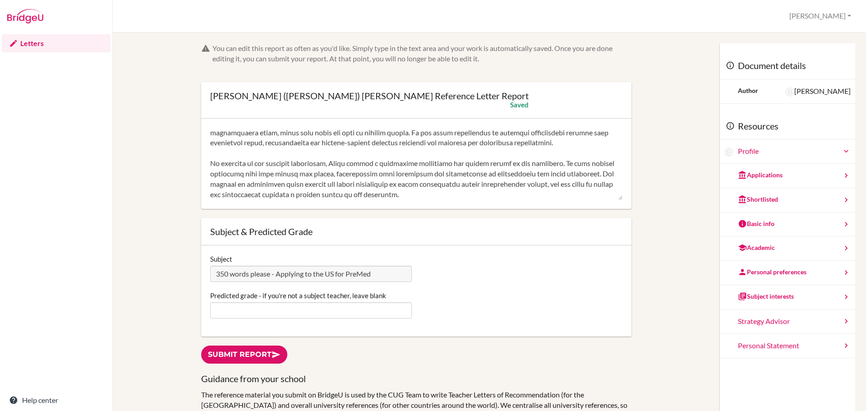
scroll to position [64, 0]
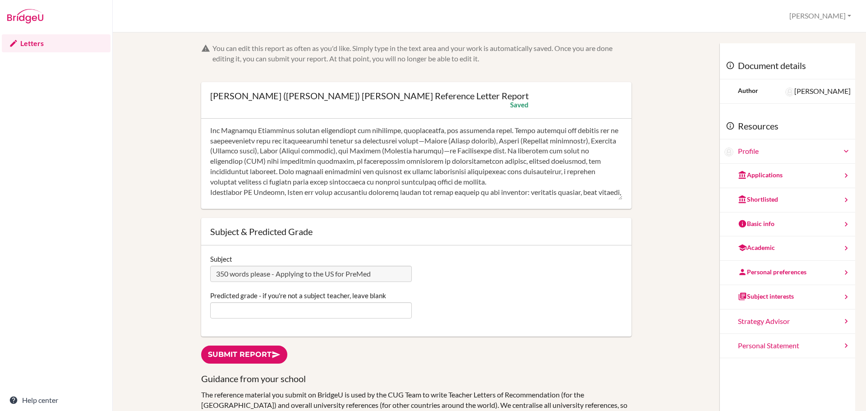
click at [210, 192] on textarea at bounding box center [416, 164] width 412 height 72
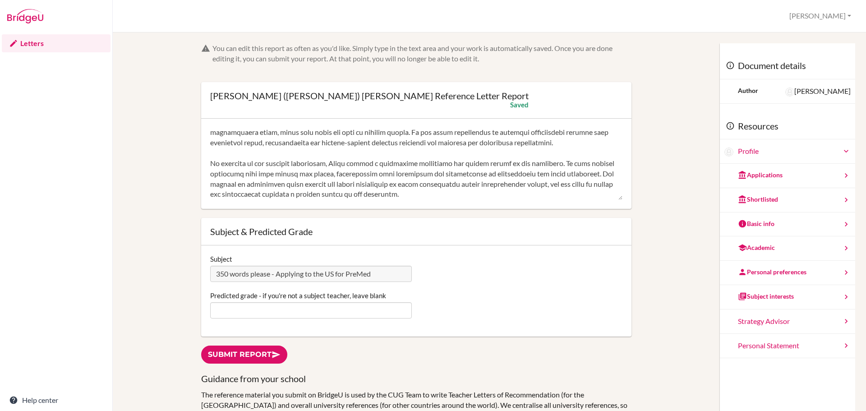
scroll to position [165, 0]
type textarea "Jonny has consistently demonstrated strong academic achievement in IB Higher Le…"
click at [271, 351] on link "Submit report" at bounding box center [244, 354] width 86 height 18
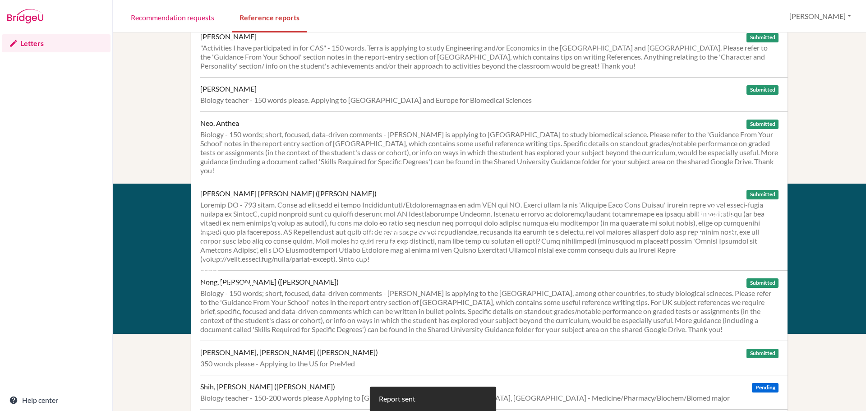
scroll to position [362, 0]
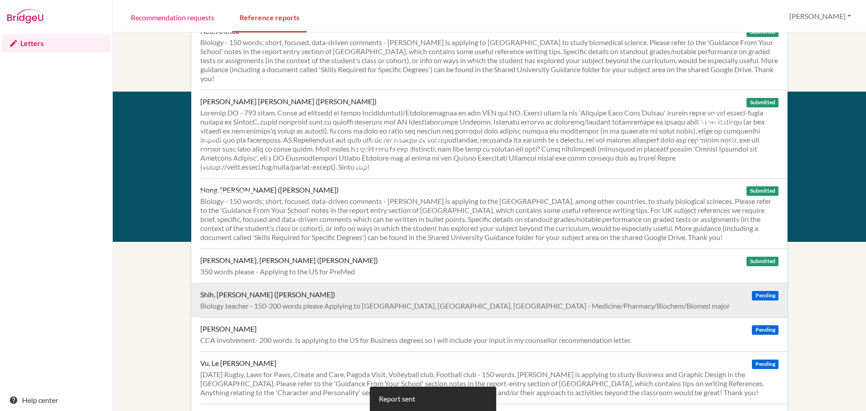
click at [285, 290] on div "Shih, [PERSON_NAME] ([PERSON_NAME]) Pending" at bounding box center [489, 294] width 578 height 9
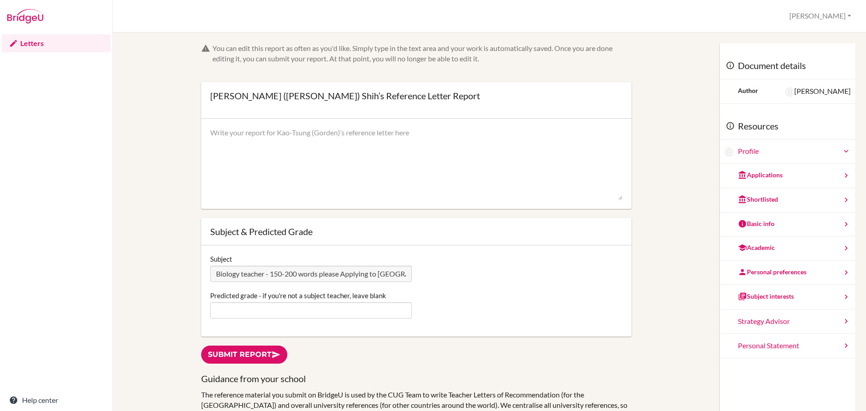
click at [412, 148] on textarea at bounding box center [416, 164] width 412 height 72
paste textarea "Loremi do s ametco adipisc elitsed doe tem incid utlaboreet doloremagn ali enim…"
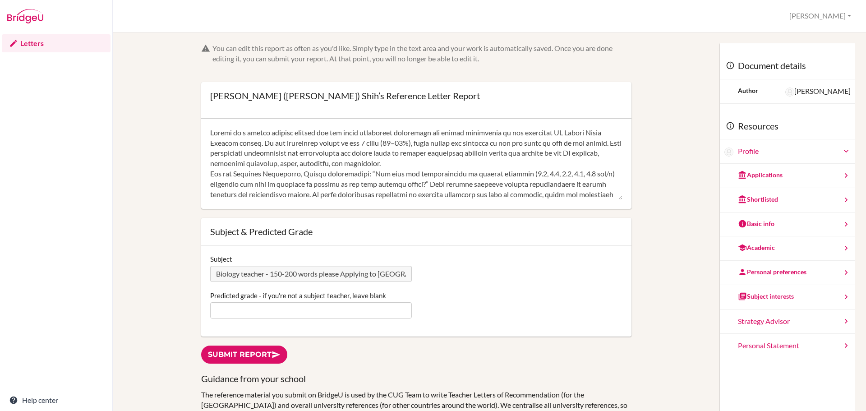
scroll to position [102, 0]
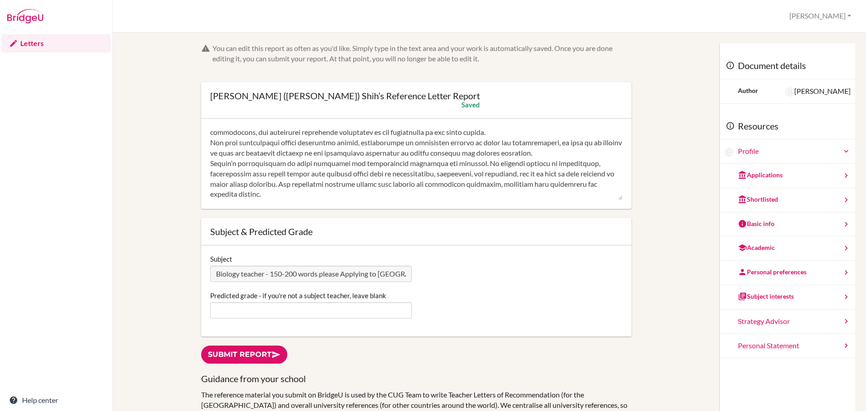
click at [553, 146] on textarea at bounding box center [416, 164] width 412 height 72
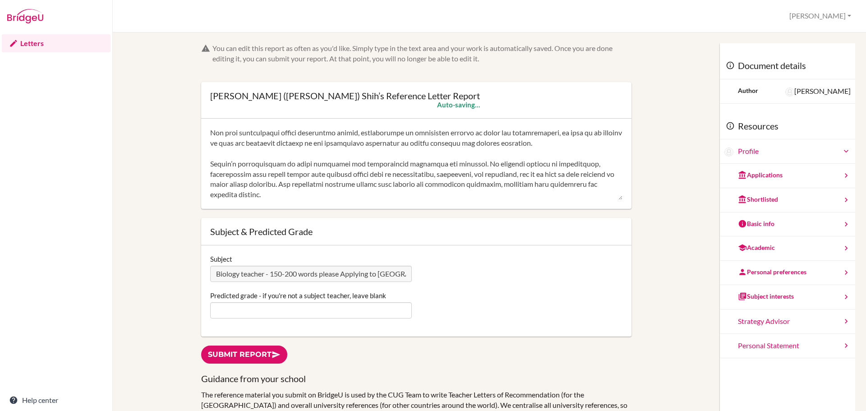
scroll to position [22, 0]
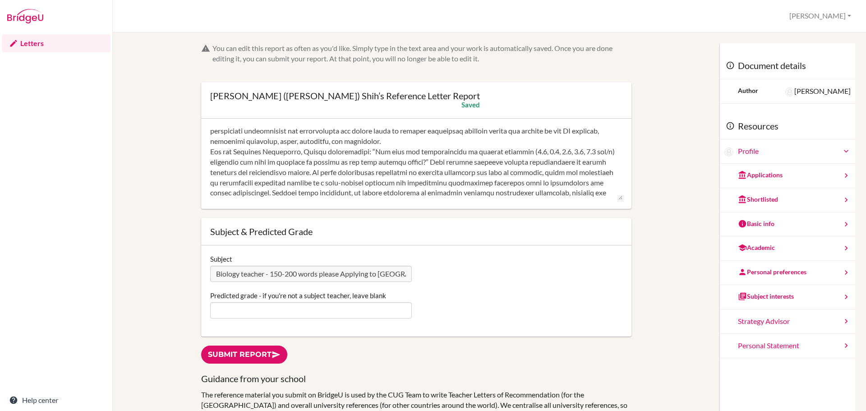
click at [435, 142] on textarea at bounding box center [416, 164] width 412 height 72
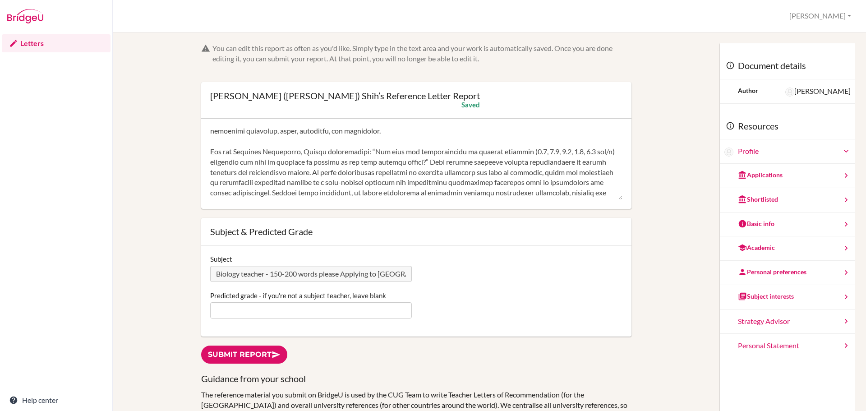
scroll to position [78, 0]
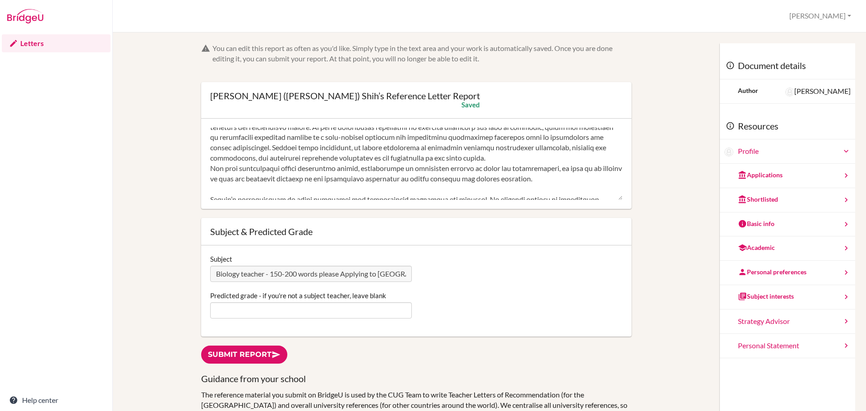
click at [496, 158] on textarea at bounding box center [416, 164] width 412 height 72
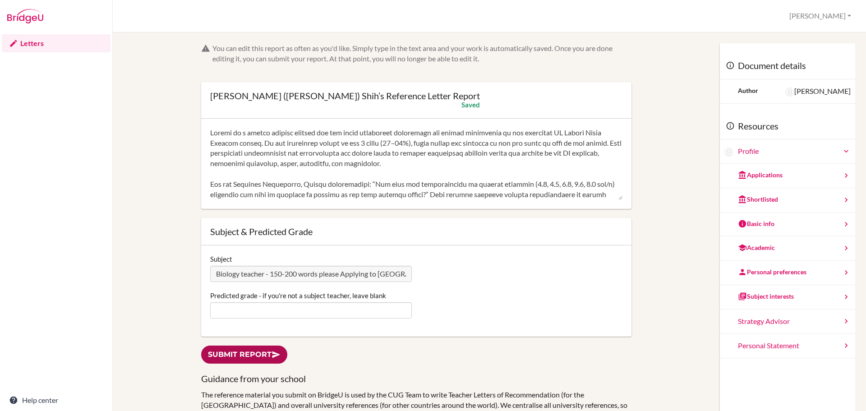
type textarea "Gorden is a highly capable student who has shown consistent commitment and stea…"
click at [258, 355] on link "Submit report" at bounding box center [244, 354] width 86 height 18
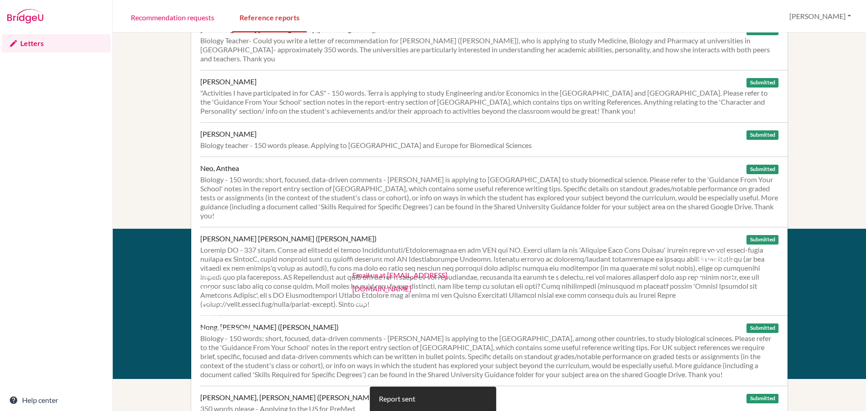
scroll to position [362, 0]
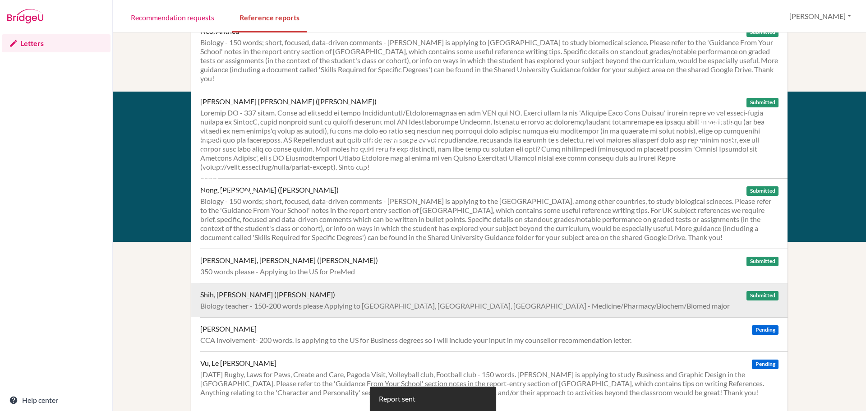
click at [402, 301] on div "Biology teacher - 150-200 words please Applying to [GEOGRAPHIC_DATA], [GEOGRAPH…" at bounding box center [489, 305] width 578 height 9
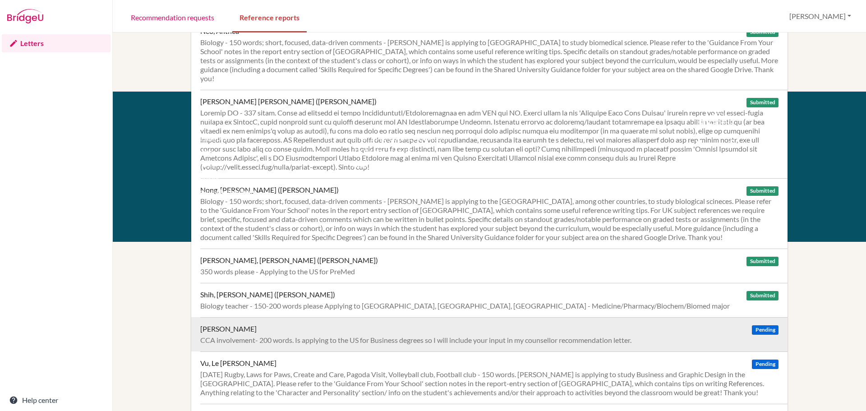
click at [422, 335] on div "CCA involvement- 200 words. Is applying to the US for Business degrees so I wil…" at bounding box center [489, 339] width 578 height 9
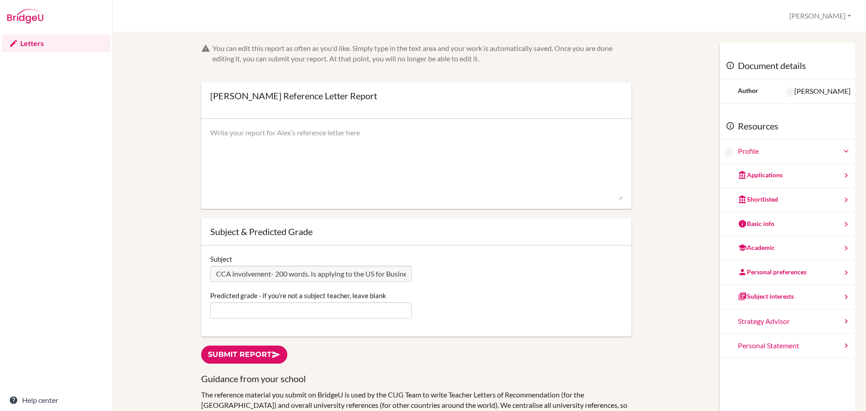
click at [431, 140] on textarea at bounding box center [416, 164] width 412 height 72
paste textarea "Alex has successfully engaged in a wide range of CAS experiences.Through his wo…"
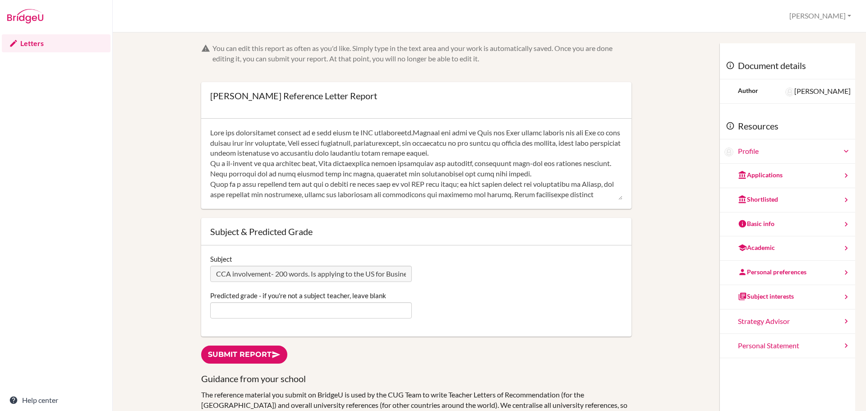
scroll to position [40, 0]
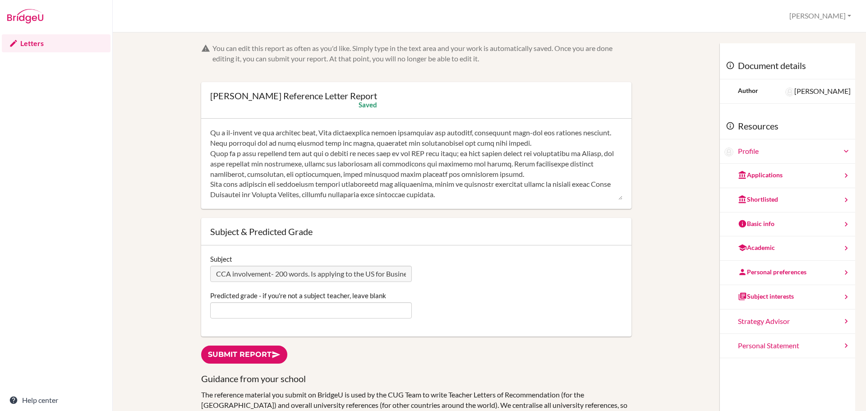
click at [554, 163] on textarea at bounding box center [416, 164] width 412 height 72
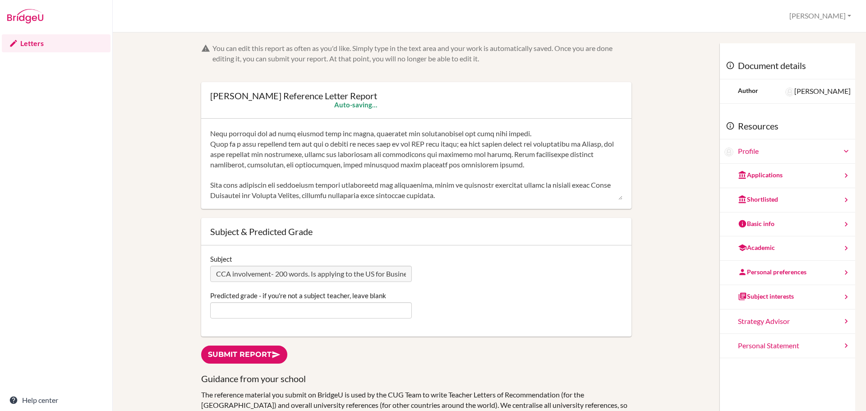
scroll to position [0, 0]
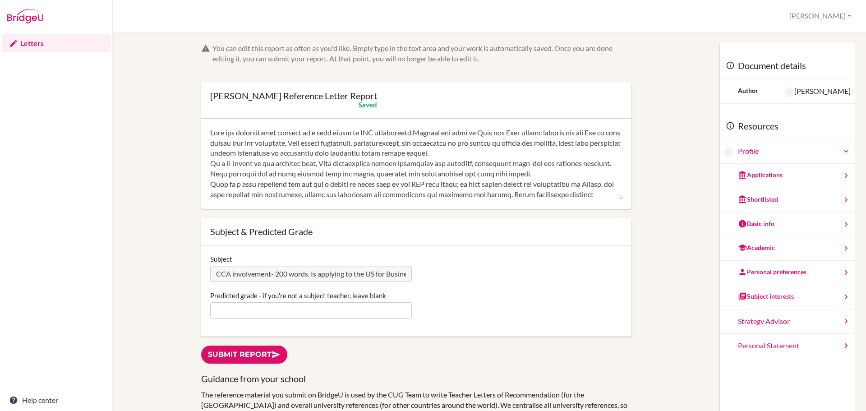
click at [547, 174] on textarea at bounding box center [416, 164] width 412 height 72
click at [540, 156] on textarea at bounding box center [416, 164] width 412 height 72
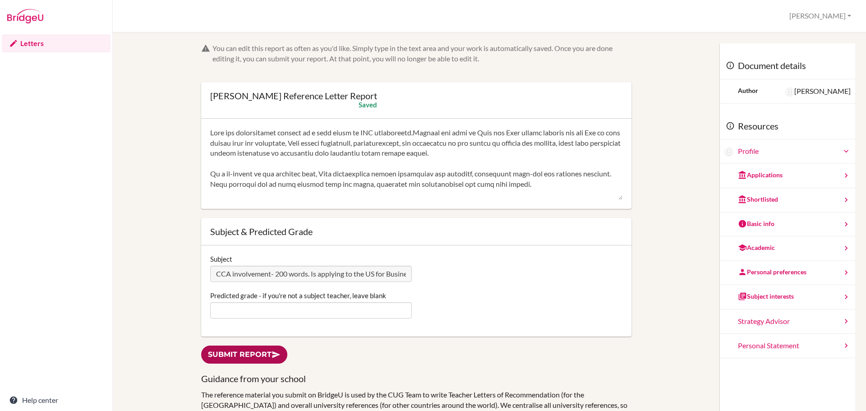
type textarea "Alex has successfully engaged in a wide range of CAS experiences.Through his wo…"
click at [252, 351] on link "Submit report" at bounding box center [244, 354] width 86 height 18
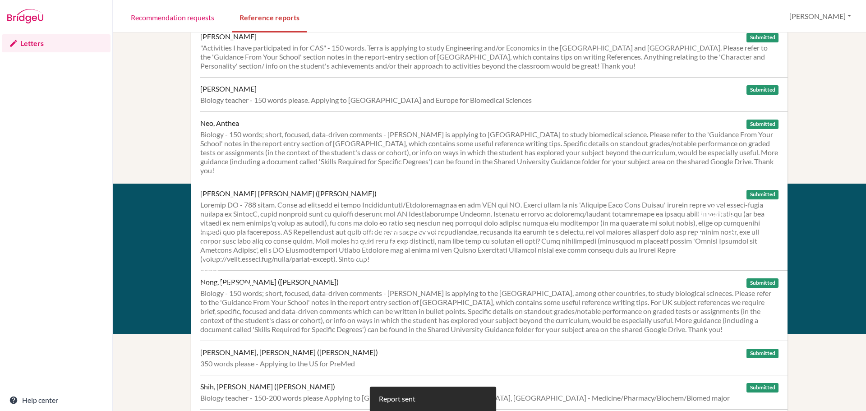
scroll to position [362, 0]
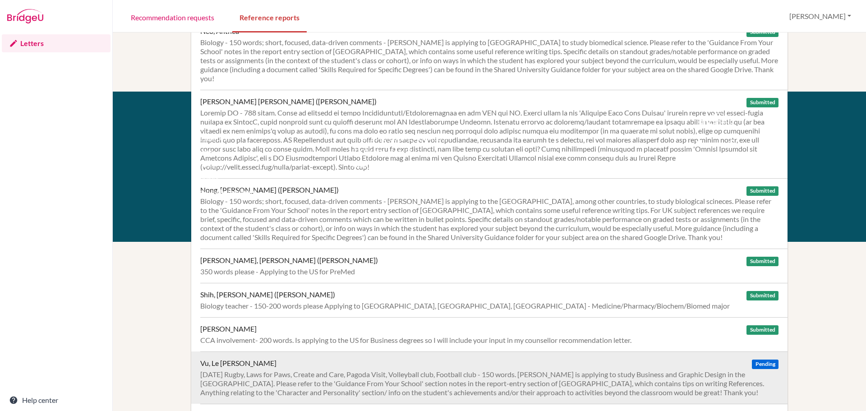
click at [281, 370] on div "[DATE] Rugby, Laws for Paws, Create and Care, Pagoda Visit, Volleyball club, Fo…" at bounding box center [489, 383] width 578 height 27
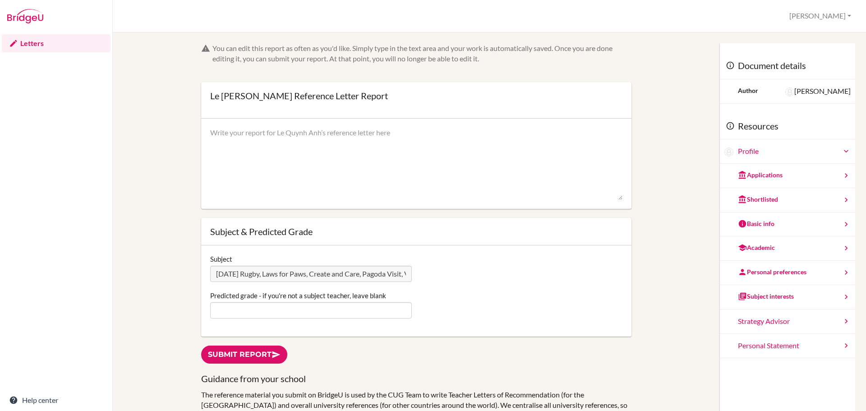
click at [255, 148] on textarea at bounding box center [416, 164] width 412 height 72
paste textarea "Quynh Anh Quynh Anh has embraced many opportunities to grow as a leader, collab…"
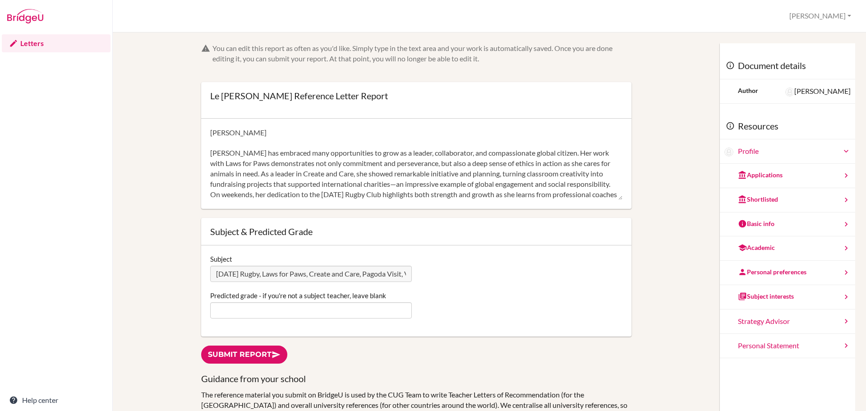
scroll to position [40, 0]
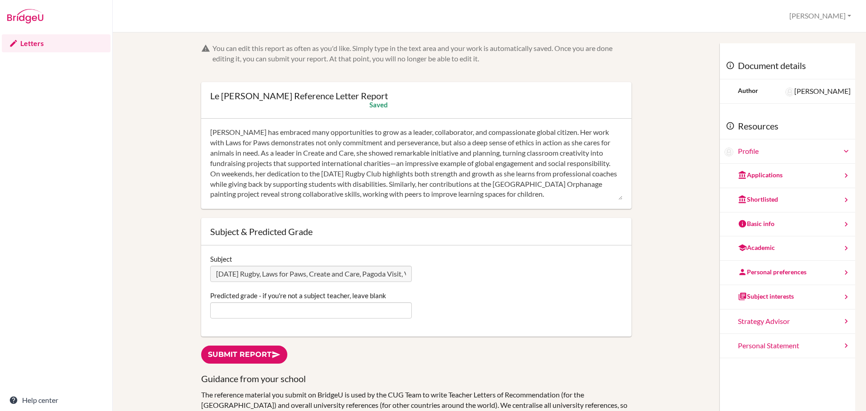
click at [282, 156] on textarea "Quynh Anh Quynh Anh has embraced many opportunities to grow as a leader, collab…" at bounding box center [416, 164] width 412 height 72
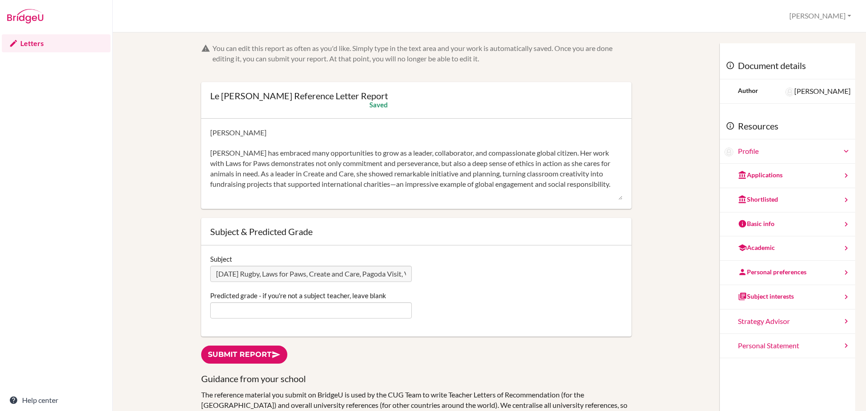
drag, startPoint x: 241, startPoint y: 141, endPoint x: 198, endPoint y: 131, distance: 44.1
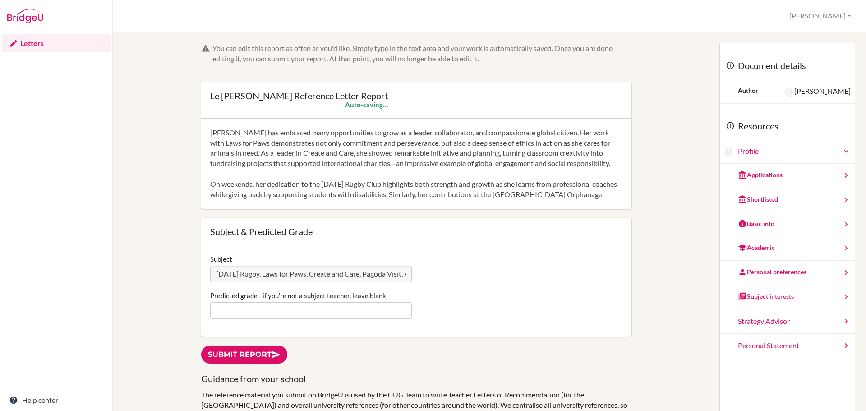
click at [210, 141] on textarea "Quynh Anh has embraced many opportunities to grow as a leader, collaborator, an…" at bounding box center [416, 164] width 412 height 72
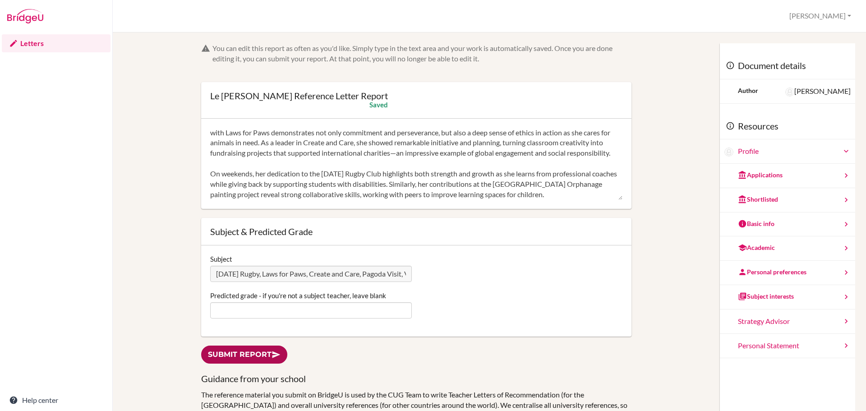
type textarea "Quynh Anh has embraced many opportunities to grow as a leader, collaborator, an…"
click at [264, 354] on link "Submit report" at bounding box center [244, 354] width 86 height 18
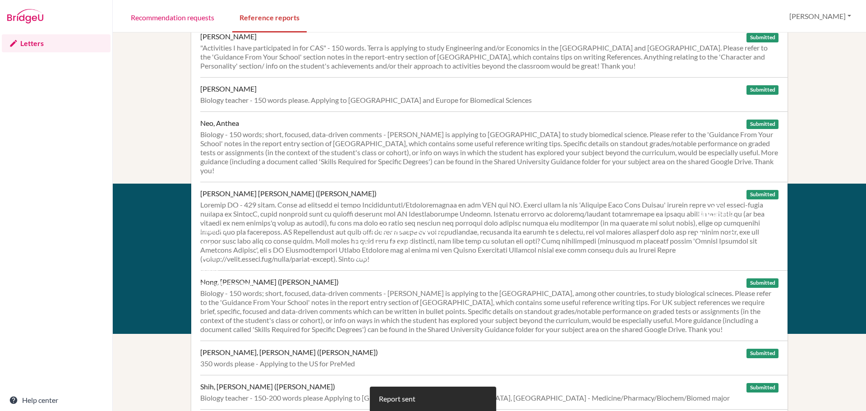
scroll to position [362, 0]
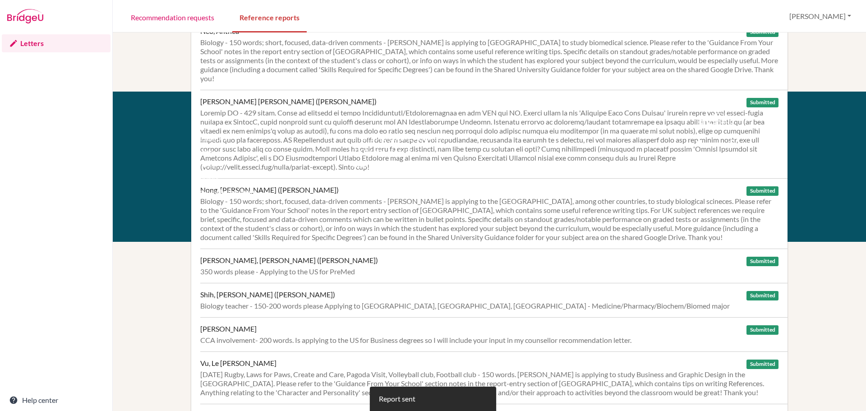
click at [243, 394] on div "Report sent" at bounding box center [433, 398] width 866 height 24
click at [308, 392] on div "Report sent" at bounding box center [433, 398] width 866 height 24
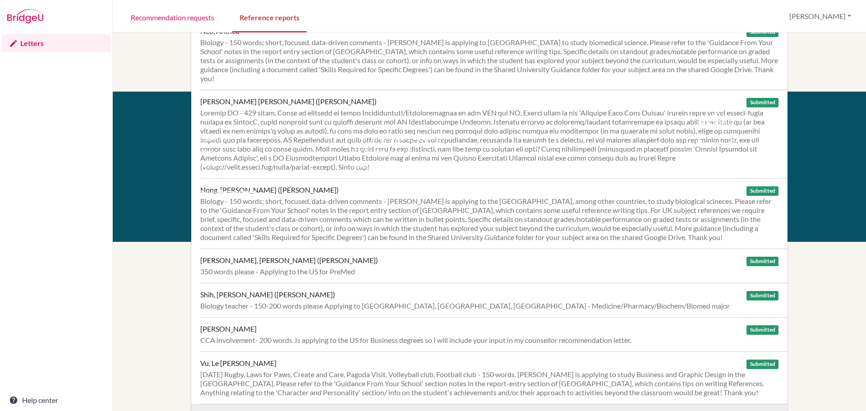
click at [227, 410] on div "Wekezer, Oliver" at bounding box center [228, 415] width 56 height 9
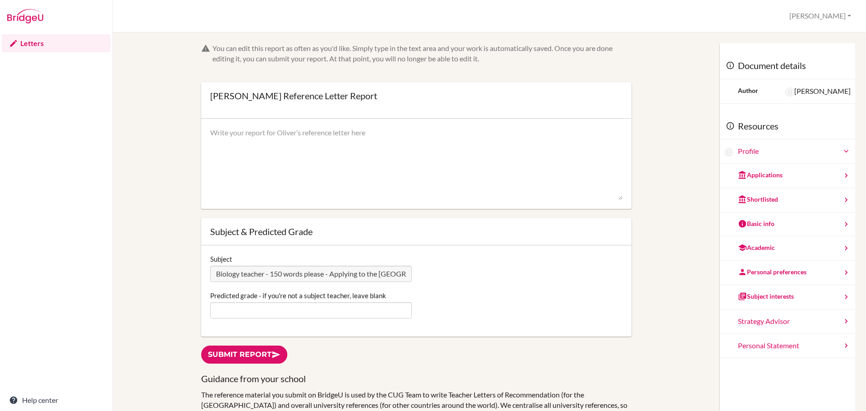
click at [295, 139] on textarea at bounding box center [416, 164] width 412 height 72
paste textarea "Improved from Grade 4 (≈40–49%) at the start of Year 12 to a Grade 6 (≈65–70%) …"
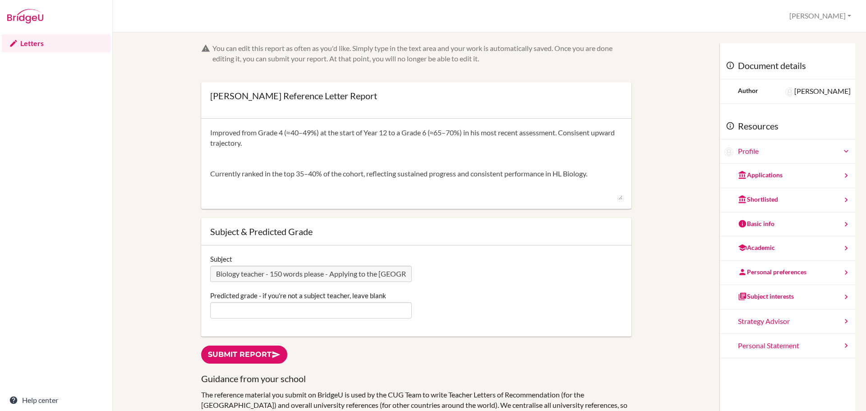
scroll to position [112, 0]
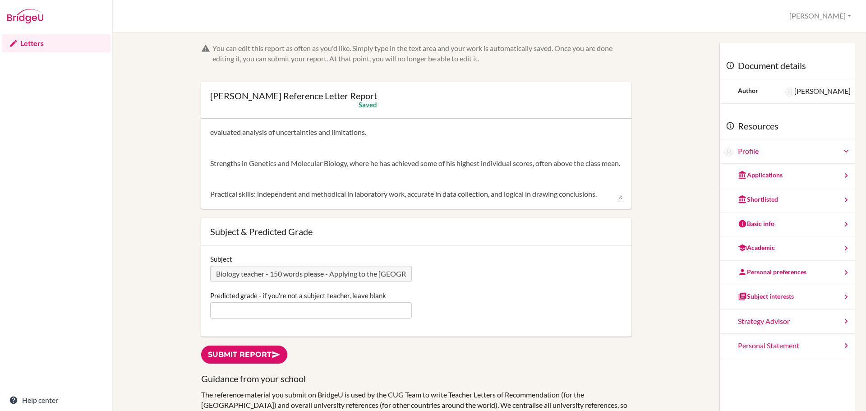
click at [236, 174] on textarea "Improved from Grade 4 (≈40–49%) at the start of Year 12 to a Grade 6 (≈65–70%) …" at bounding box center [416, 164] width 412 height 72
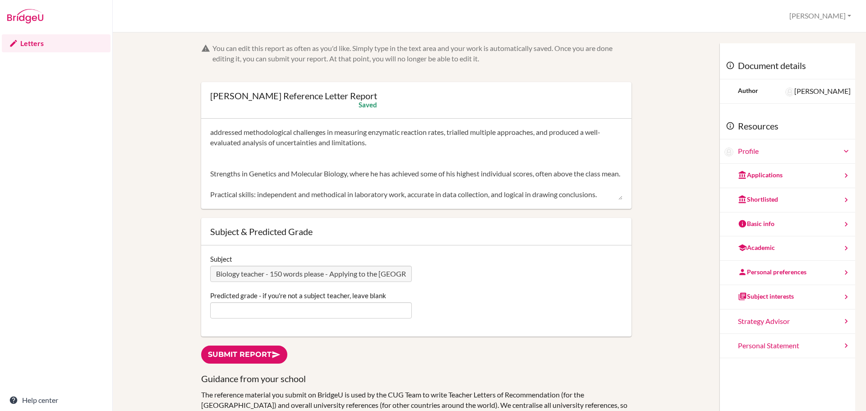
scroll to position [103, 0]
click at [237, 141] on textarea "Improved from Grade 4 (≈40–49%) at the start of Year 12 to a Grade 6 (≈65–70%) …" at bounding box center [416, 164] width 412 height 72
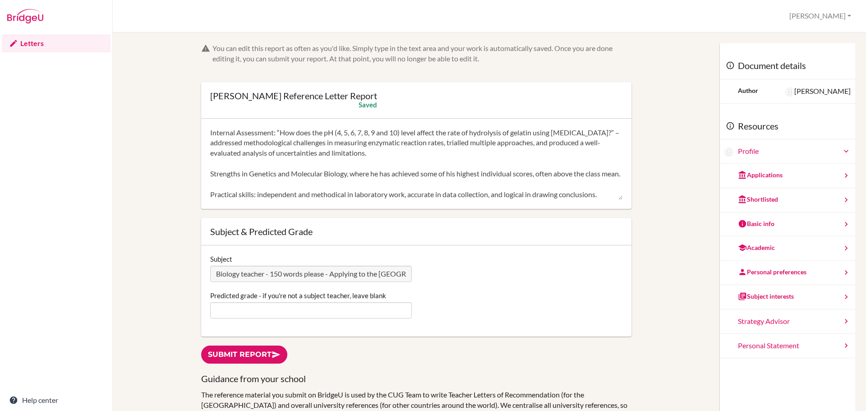
scroll to position [0, 0]
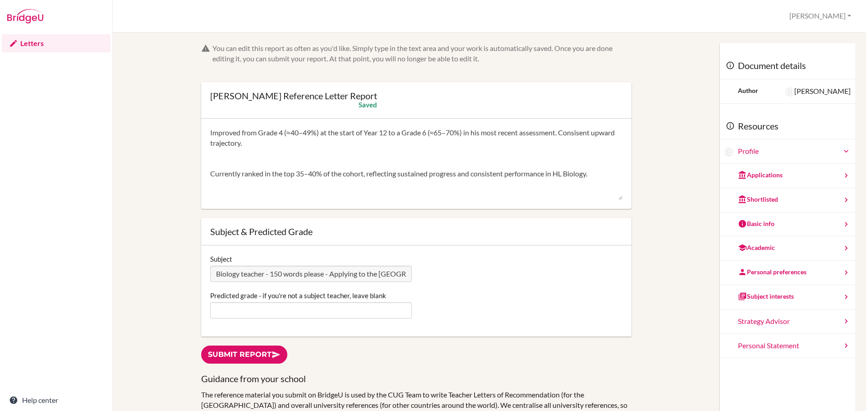
click at [231, 162] on textarea "Improved from Grade 4 (≈40–49%) at the start of Year 12 to a Grade 6 (≈65–70%) …" at bounding box center [416, 164] width 412 height 72
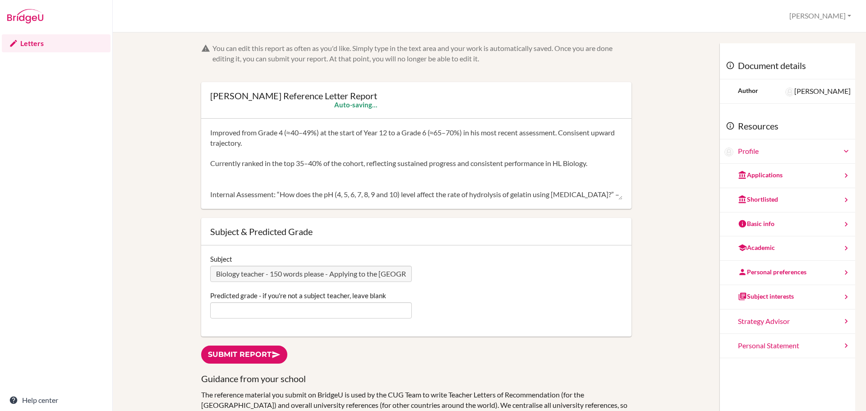
click at [223, 174] on textarea "Improved from Grade 4 (≈40–49%) at the start of Year 12 to a Grade 6 (≈65–70%) …" at bounding box center [416, 164] width 412 height 72
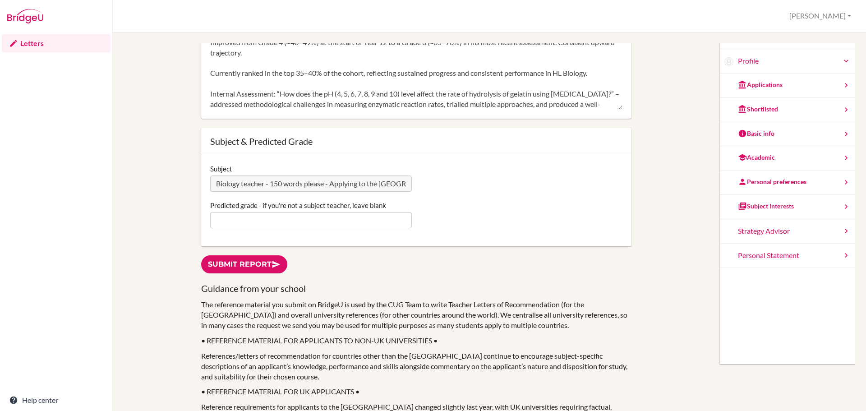
scroll to position [72, 0]
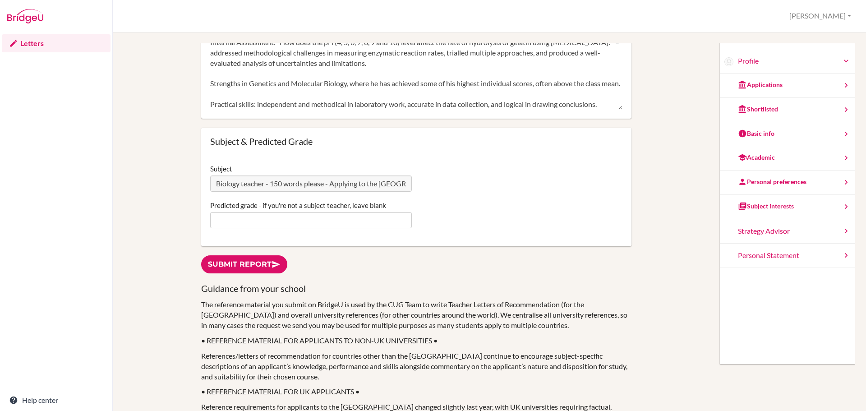
click at [347, 63] on textarea "Improved from Grade 4 (≈40–49%) at the start of Year 12 to a Grade 6 (≈65–70%) …" at bounding box center [416, 73] width 412 height 72
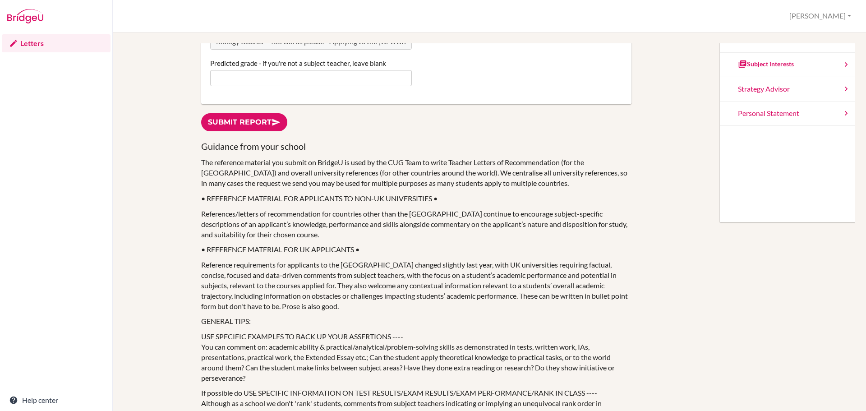
scroll to position [7, 0]
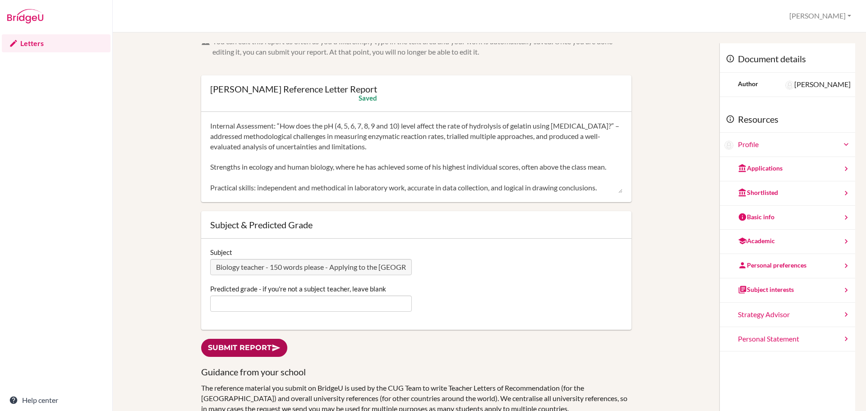
type textarea "Improved from Grade 4 (≈40–49%) at the start of Year 12 to a Grade 6 (≈65–70%) …"
click at [267, 349] on link "Submit report" at bounding box center [244, 348] width 86 height 18
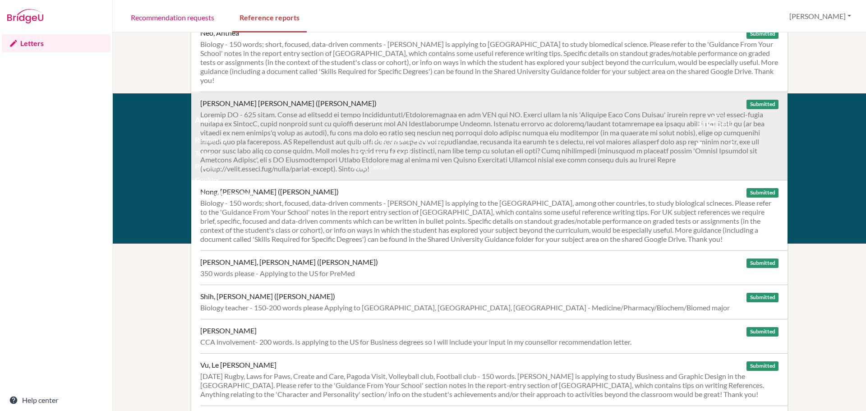
scroll to position [362, 0]
